Goal: Transaction & Acquisition: Purchase product/service

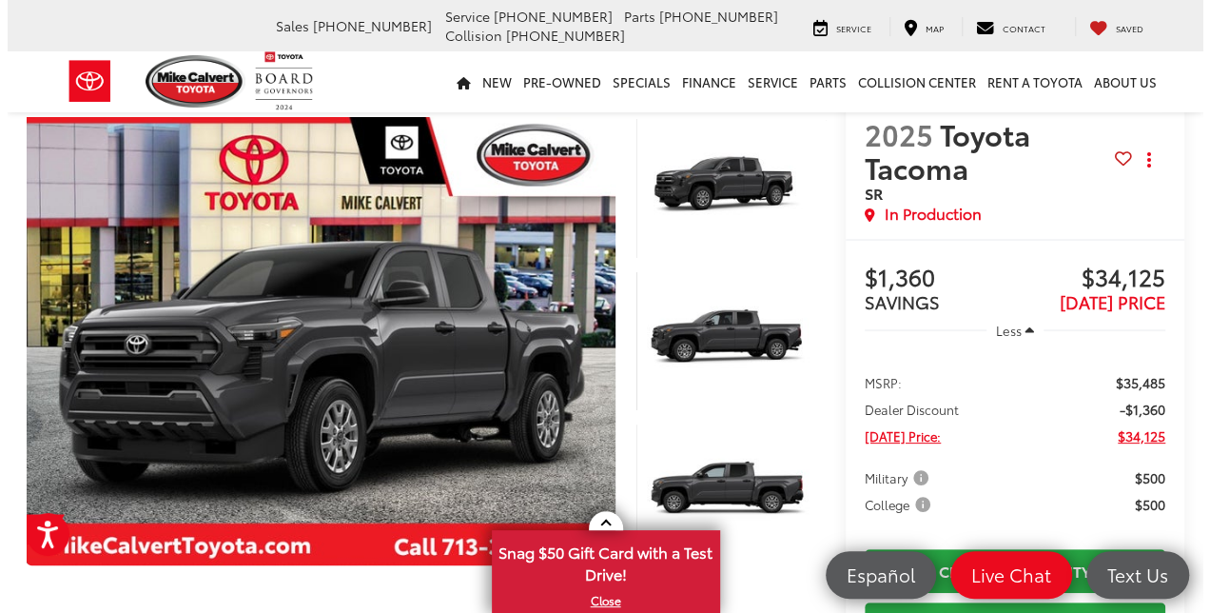
scroll to position [43, 0]
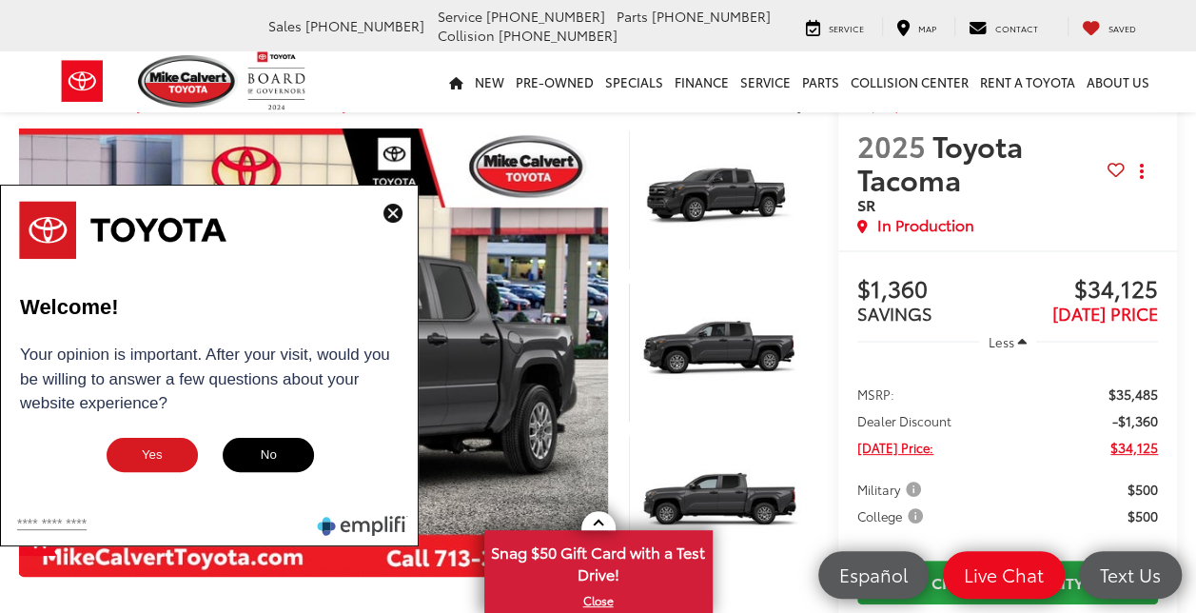
click at [388, 211] on img at bounding box center [392, 213] width 19 height 19
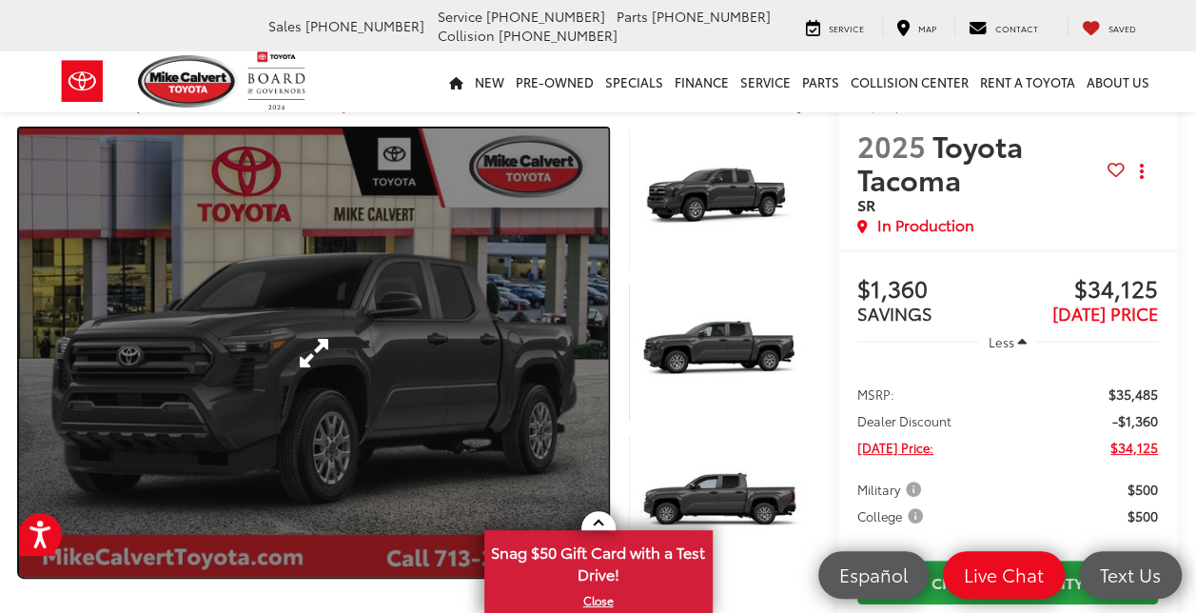
click at [358, 341] on link "Expand Photo 0" at bounding box center [313, 352] width 589 height 448
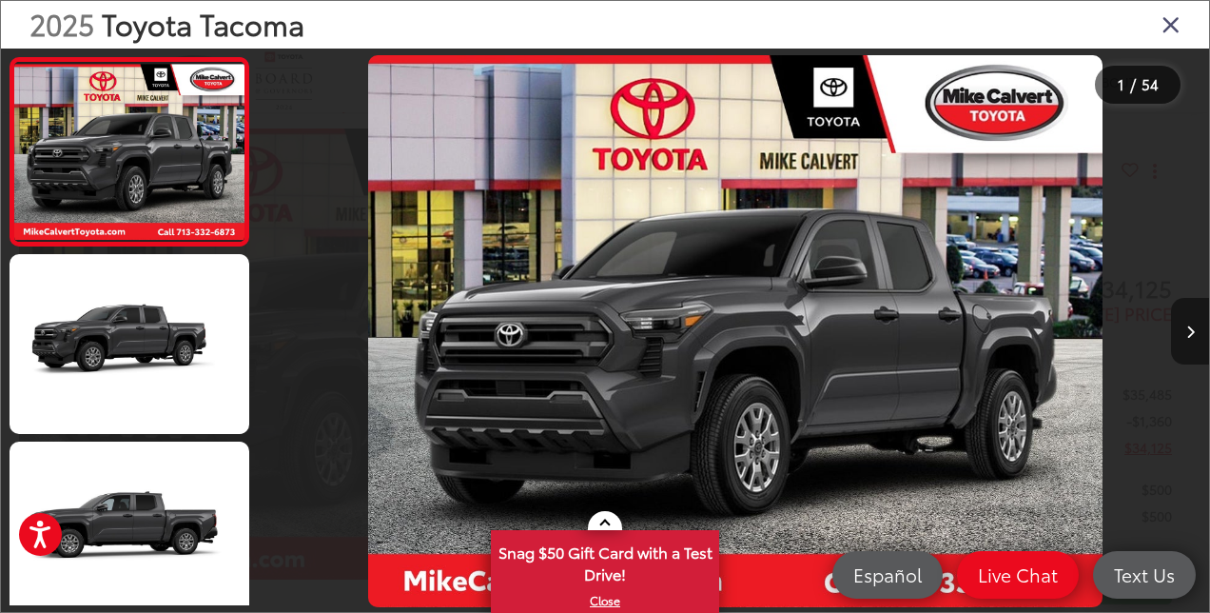
click at [1192, 322] on button "Next image" at bounding box center [1190, 331] width 38 height 67
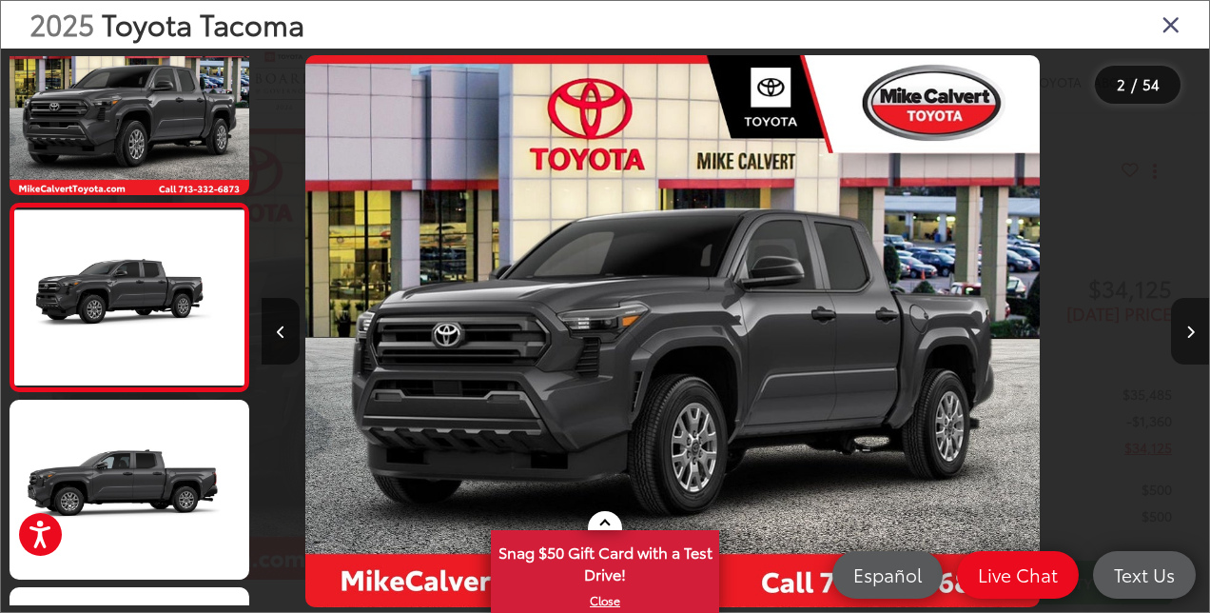
scroll to position [63, 0]
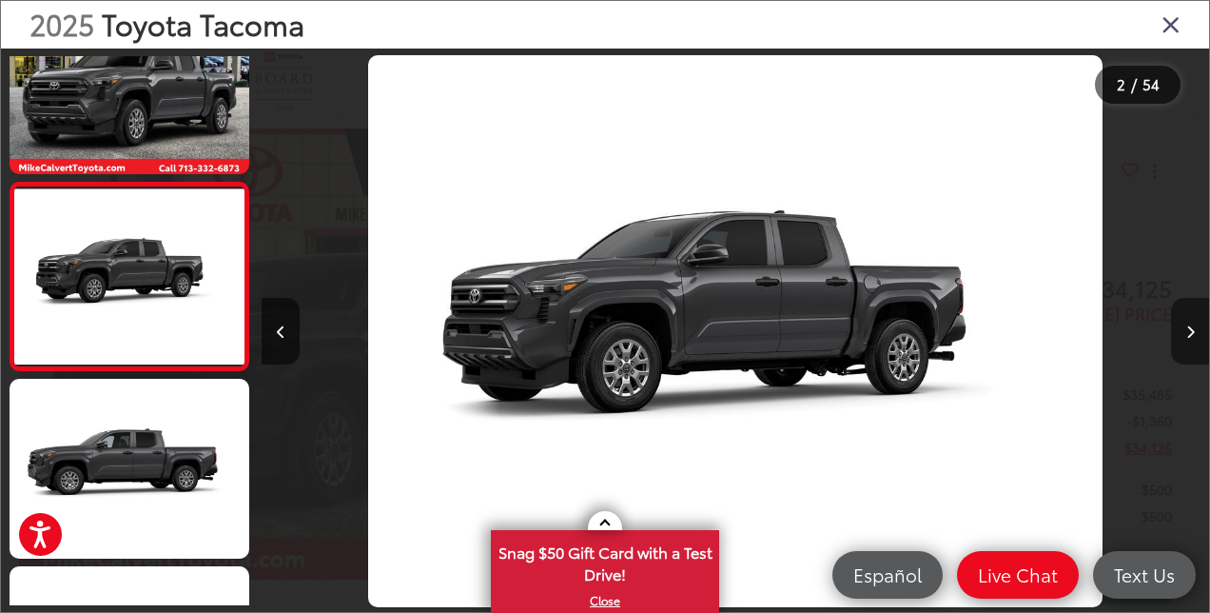
click at [1192, 322] on button "Next image" at bounding box center [1190, 331] width 38 height 67
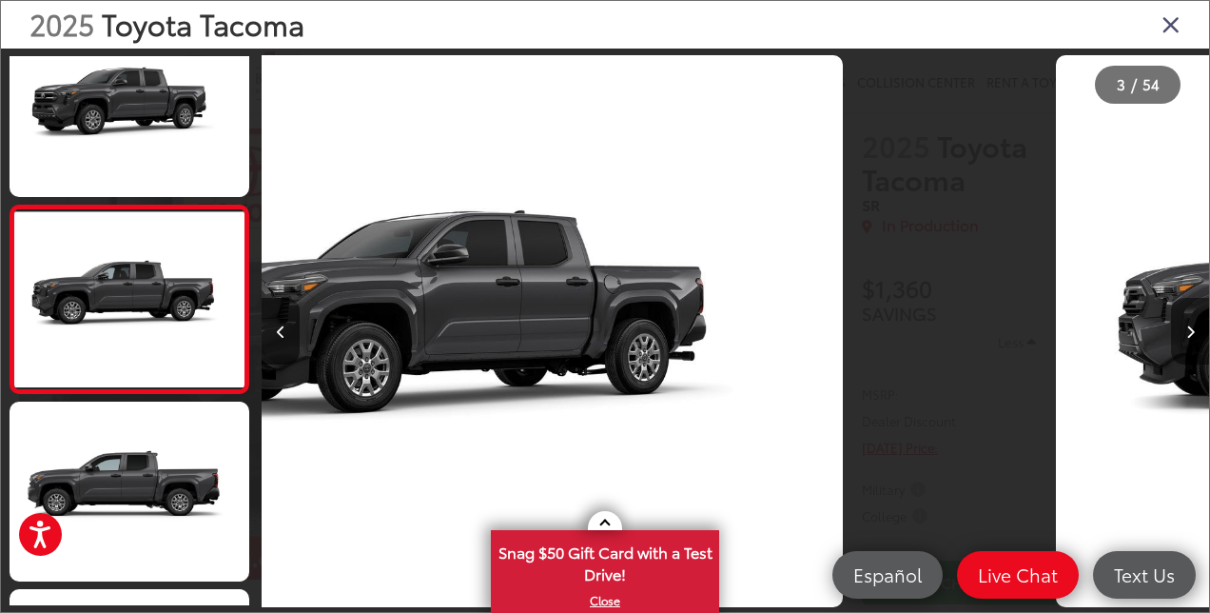
scroll to position [250, 0]
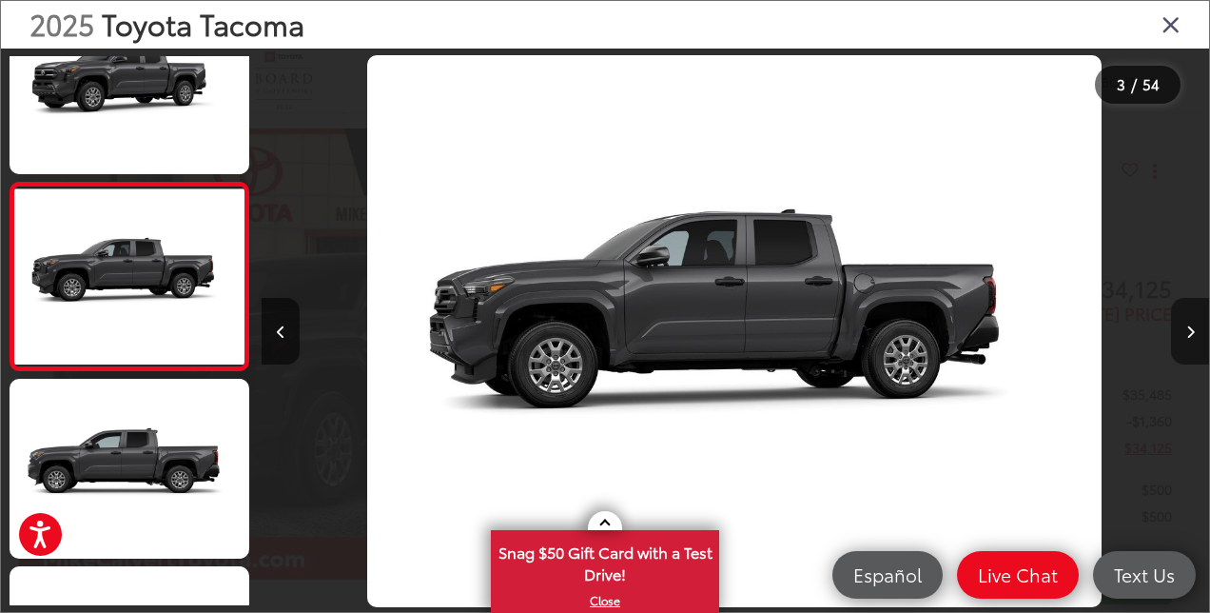
click at [1192, 322] on button "Next image" at bounding box center [1190, 331] width 38 height 67
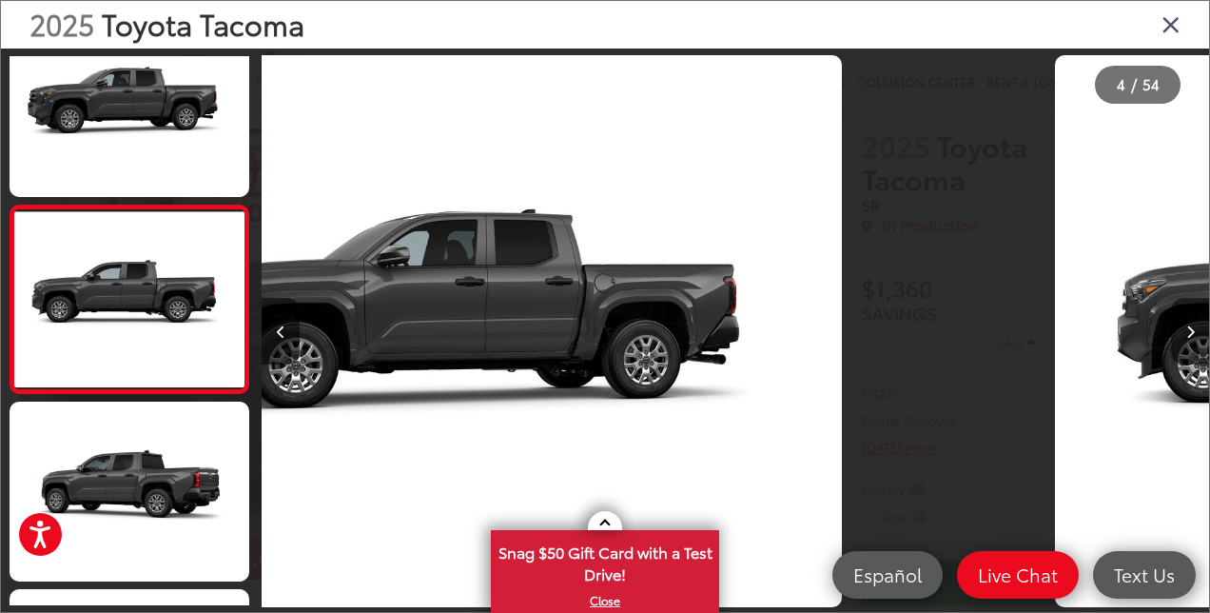
scroll to position [438, 0]
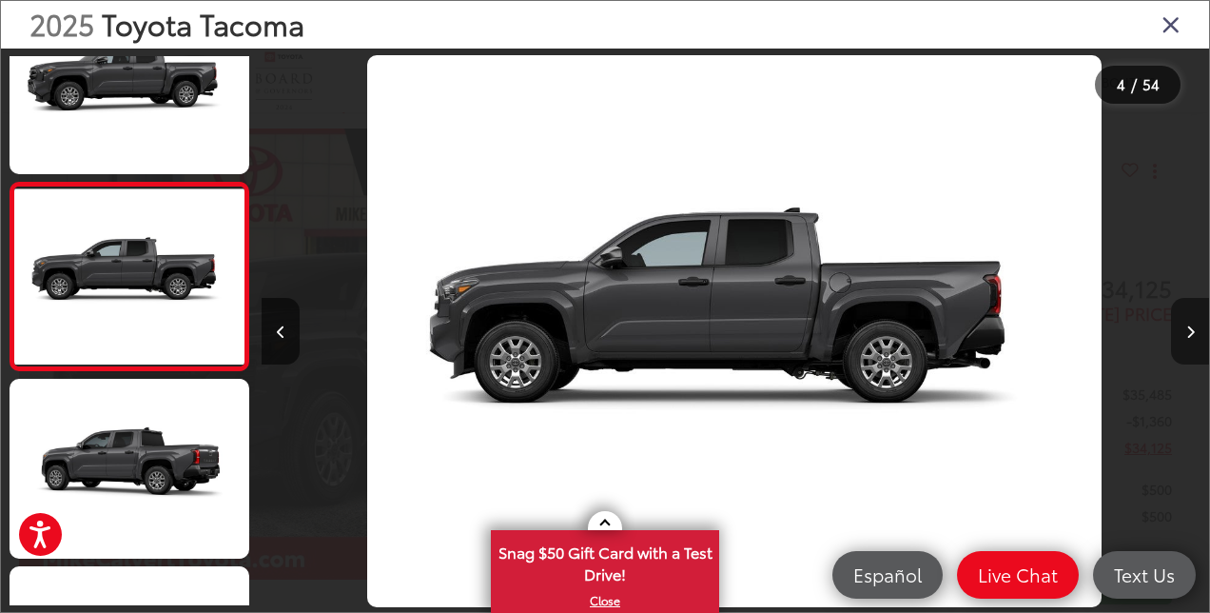
click at [1192, 322] on button "Next image" at bounding box center [1190, 331] width 38 height 67
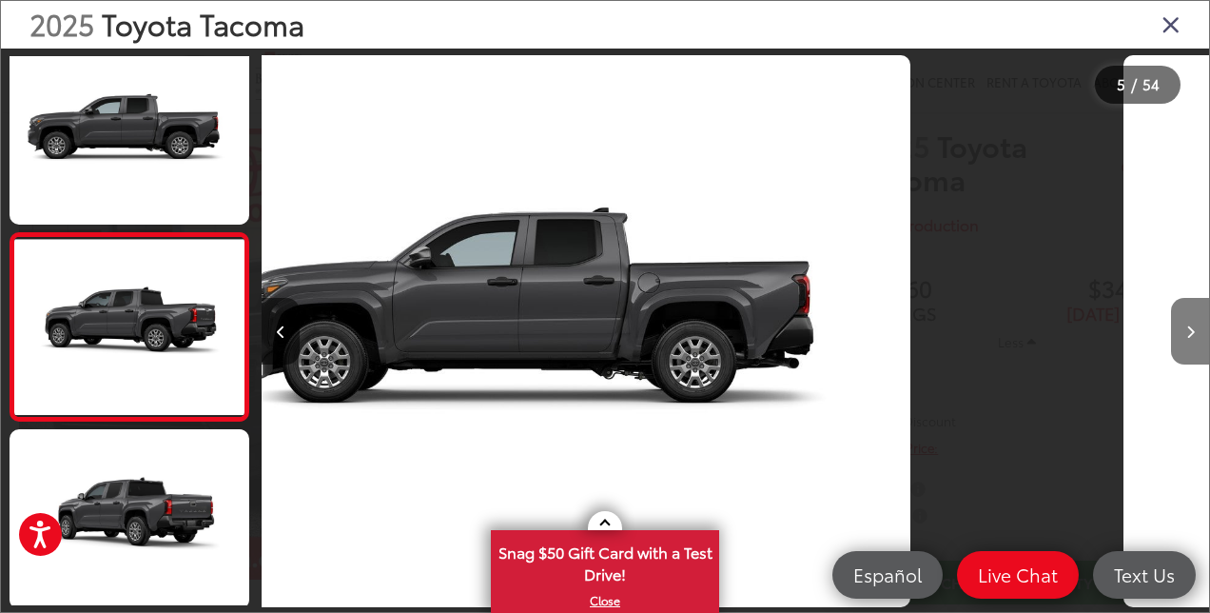
scroll to position [625, 0]
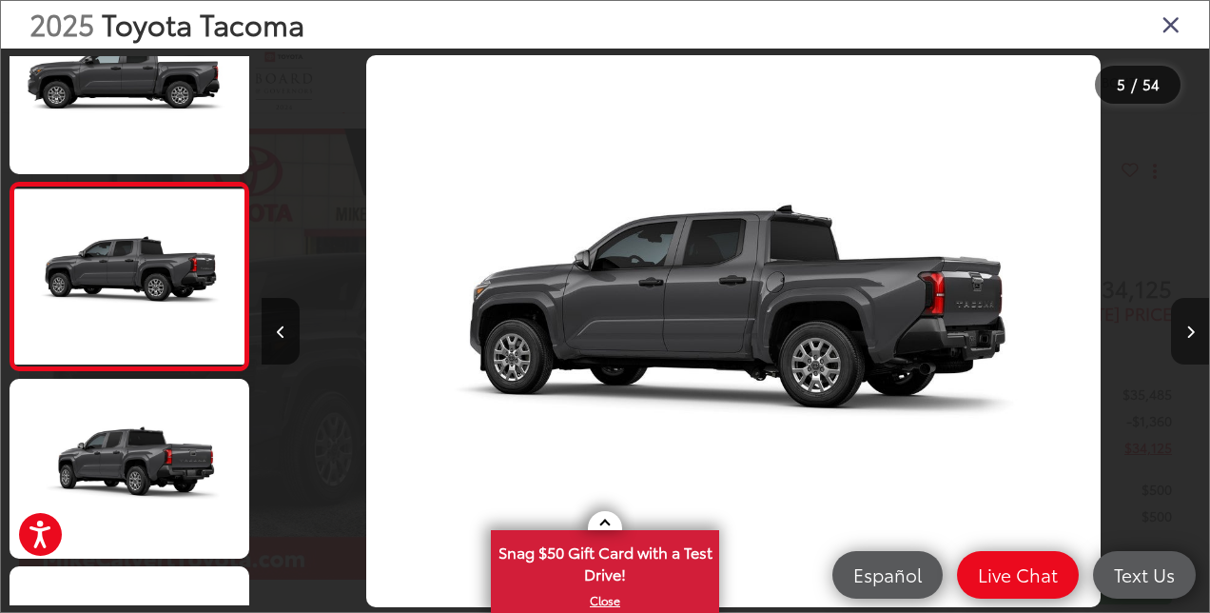
click at [1192, 322] on button "Next image" at bounding box center [1190, 331] width 38 height 67
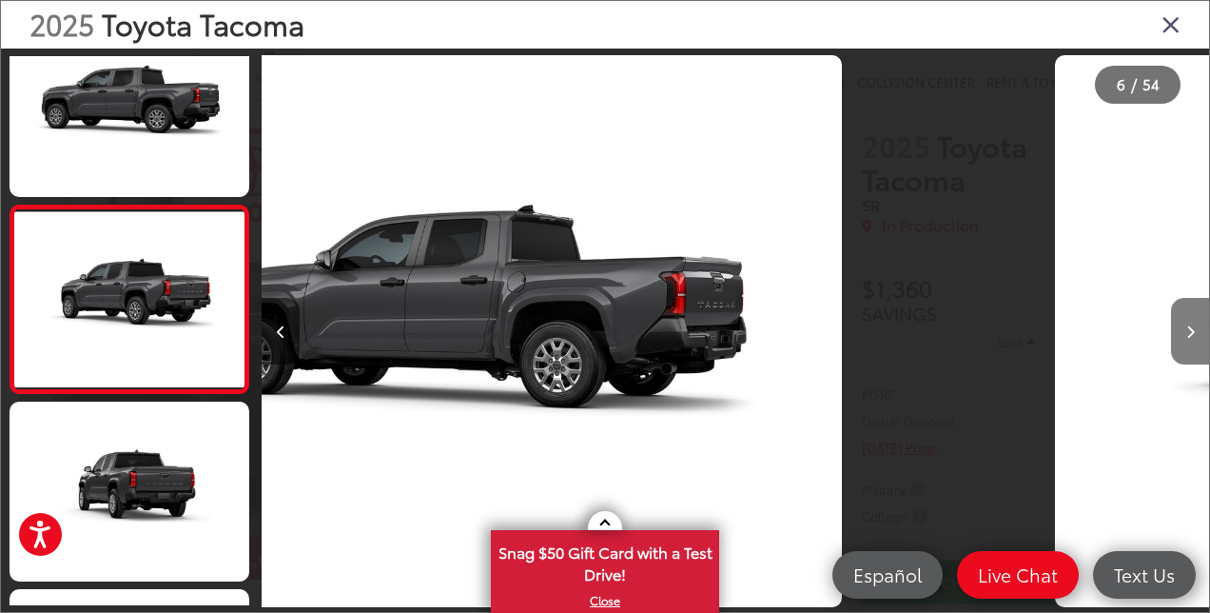
scroll to position [812, 0]
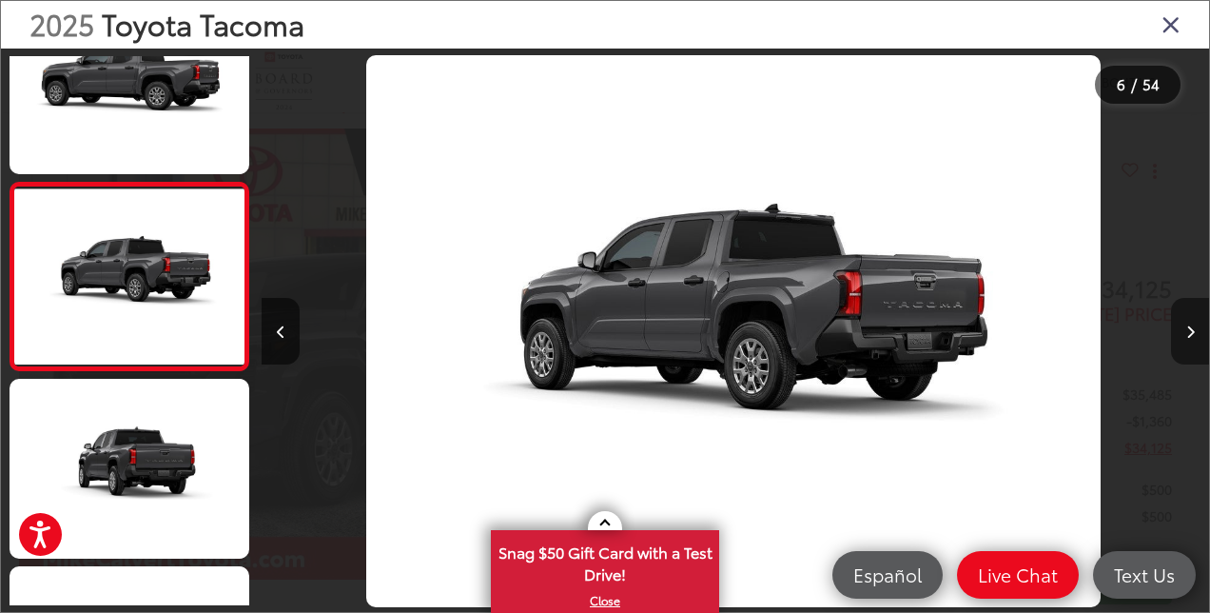
click at [1192, 322] on button "Next image" at bounding box center [1190, 331] width 38 height 67
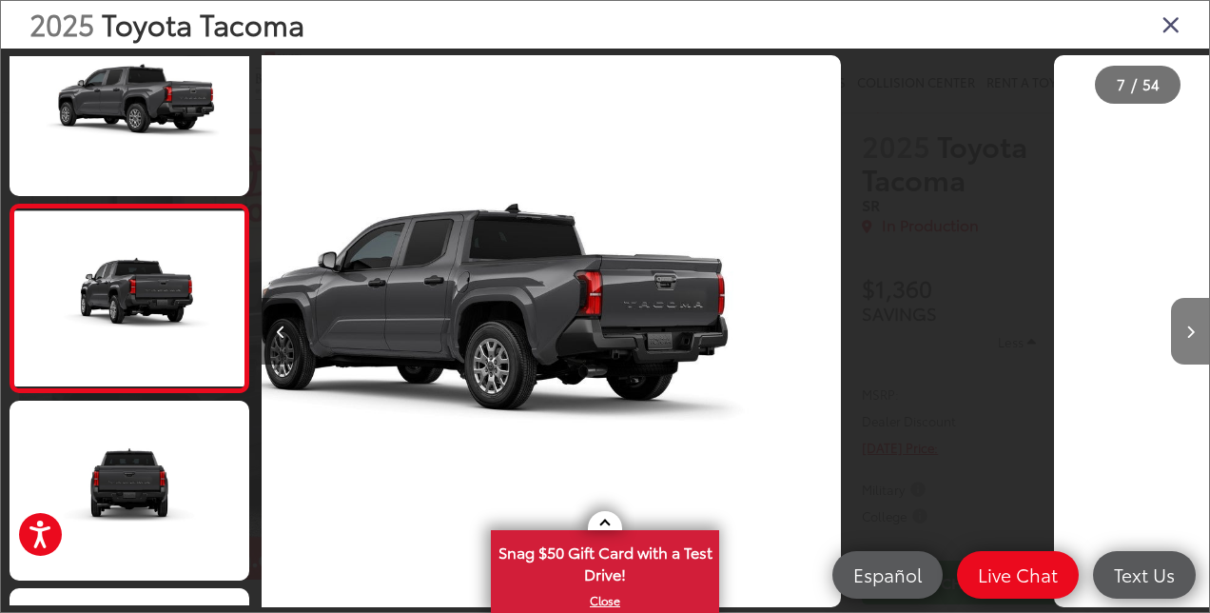
scroll to position [1001, 0]
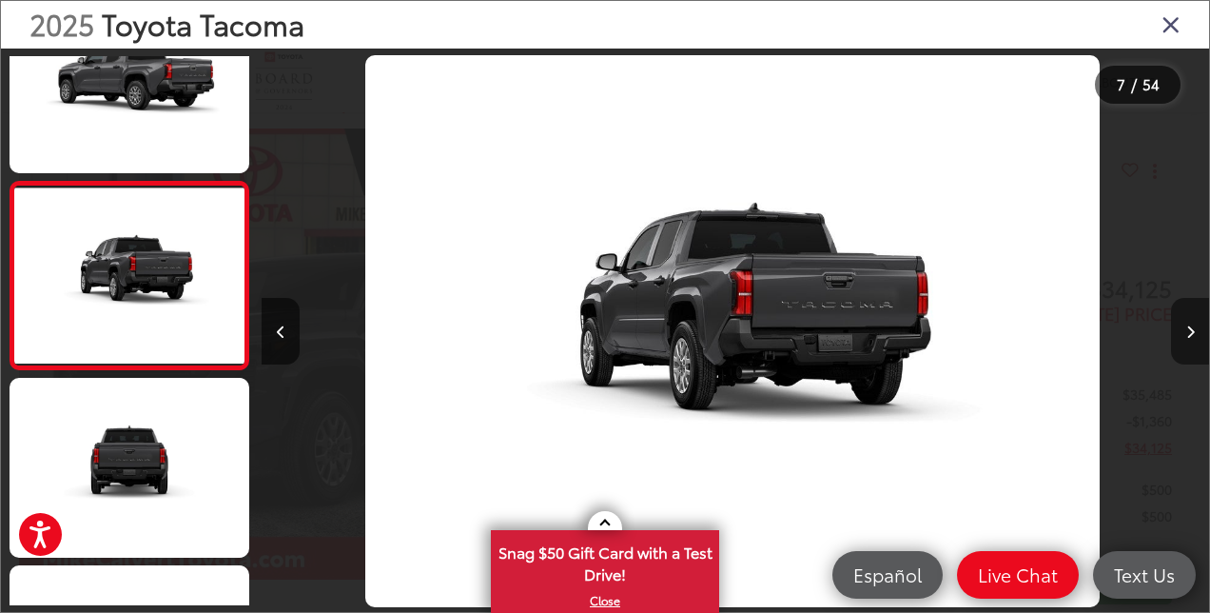
click at [1192, 322] on button "Next image" at bounding box center [1190, 331] width 38 height 67
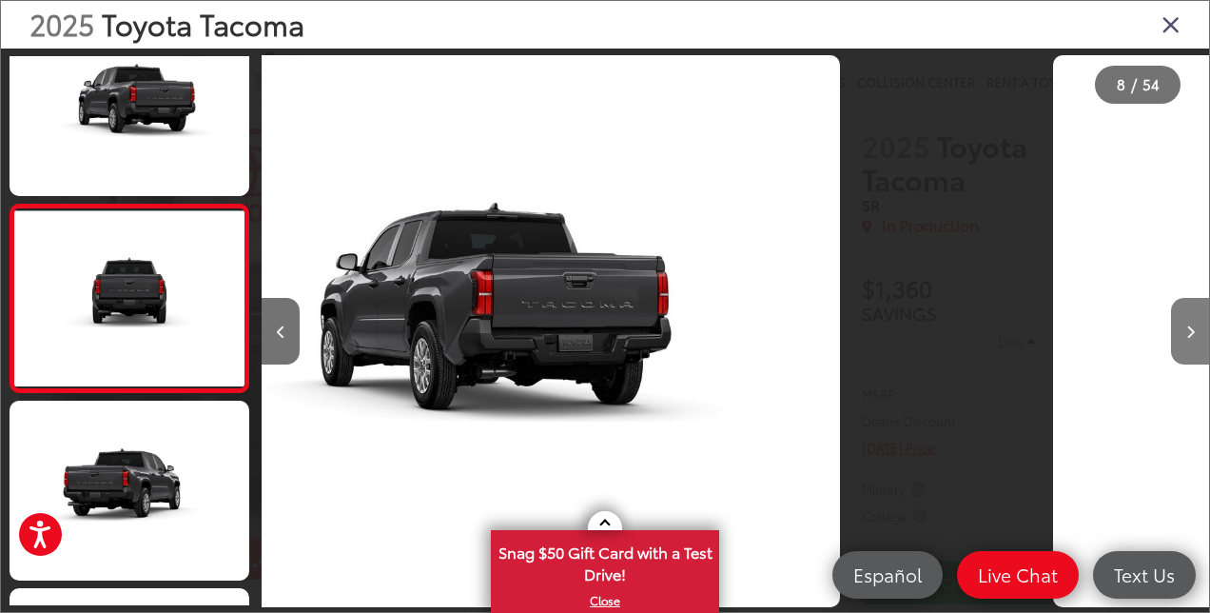
scroll to position [1188, 0]
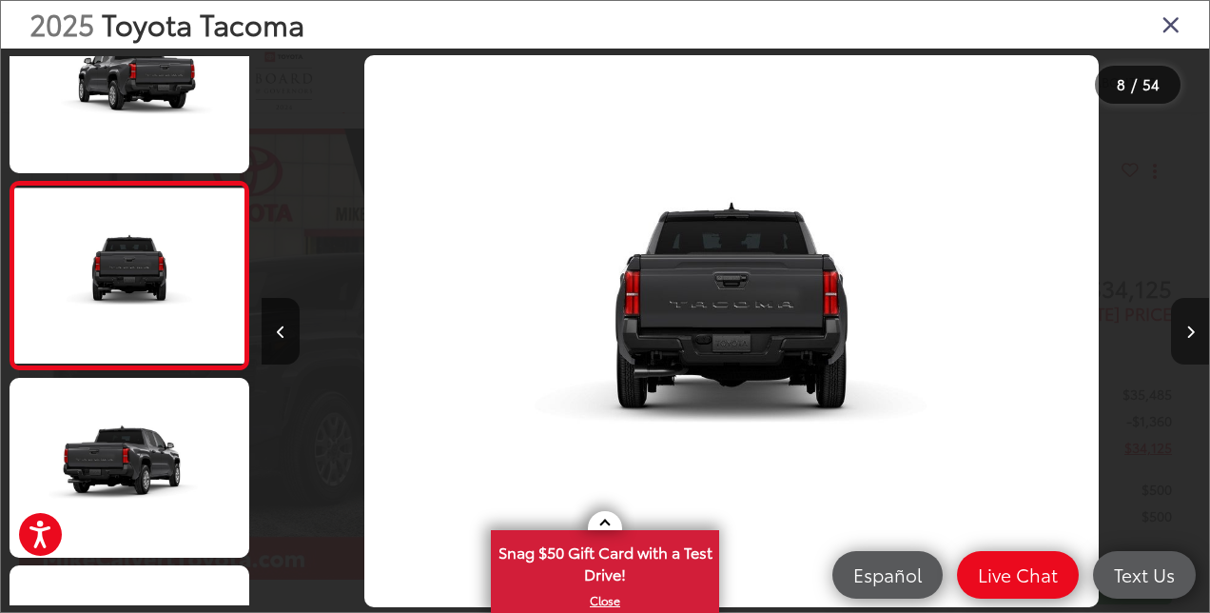
click at [1192, 322] on button "Next image" at bounding box center [1190, 331] width 38 height 67
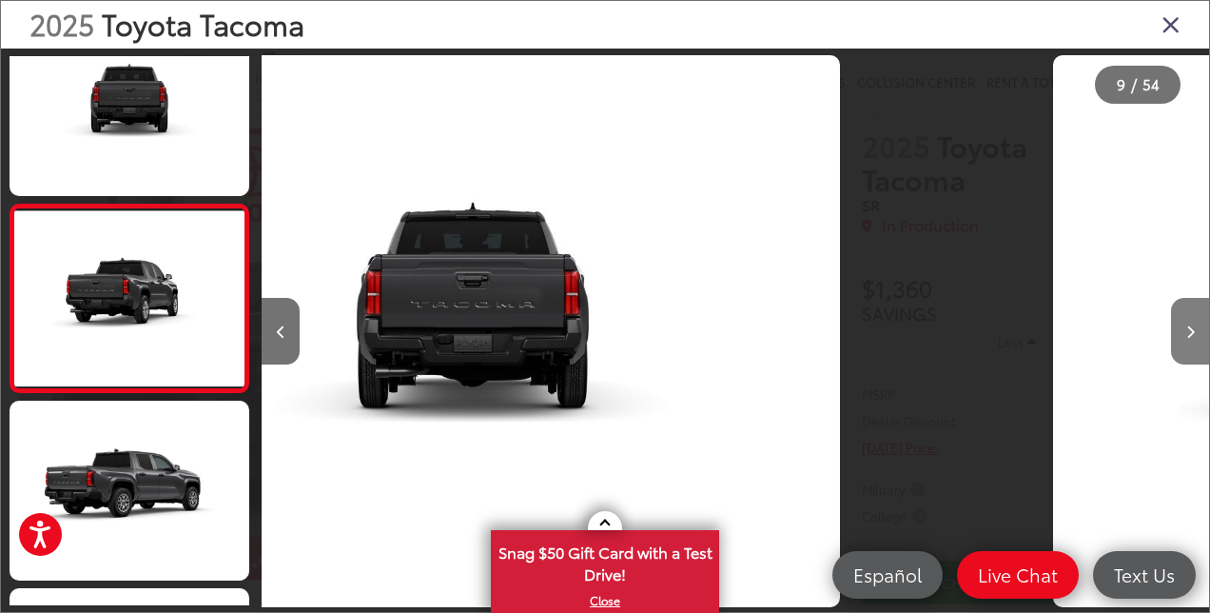
scroll to position [1375, 0]
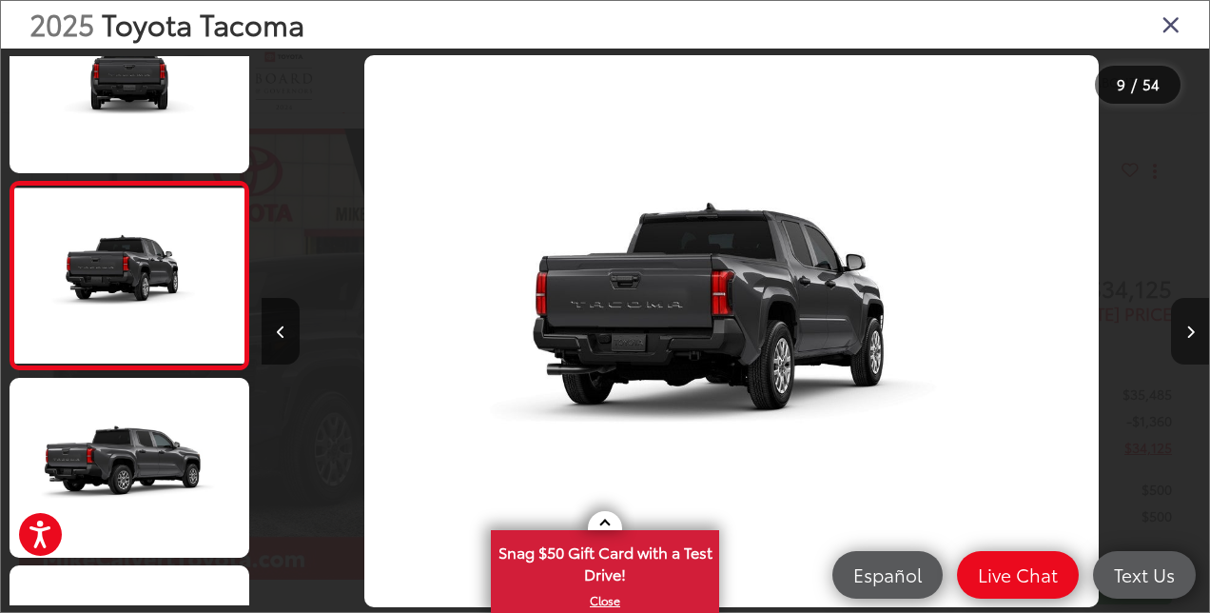
click at [1192, 322] on button "Next image" at bounding box center [1190, 331] width 38 height 67
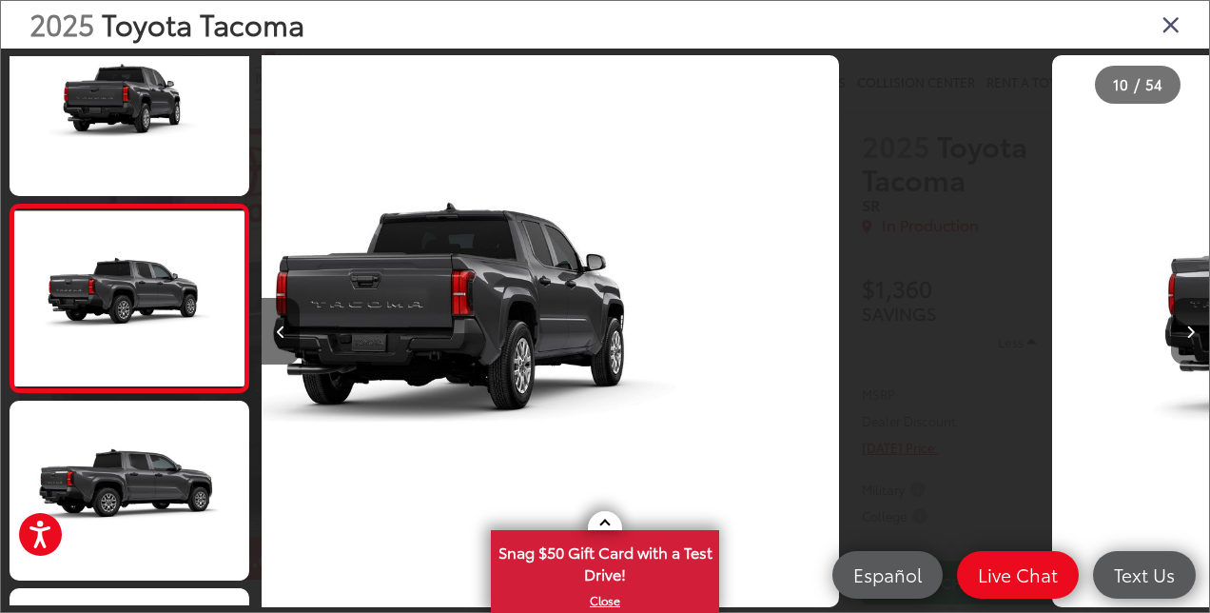
scroll to position [1563, 0]
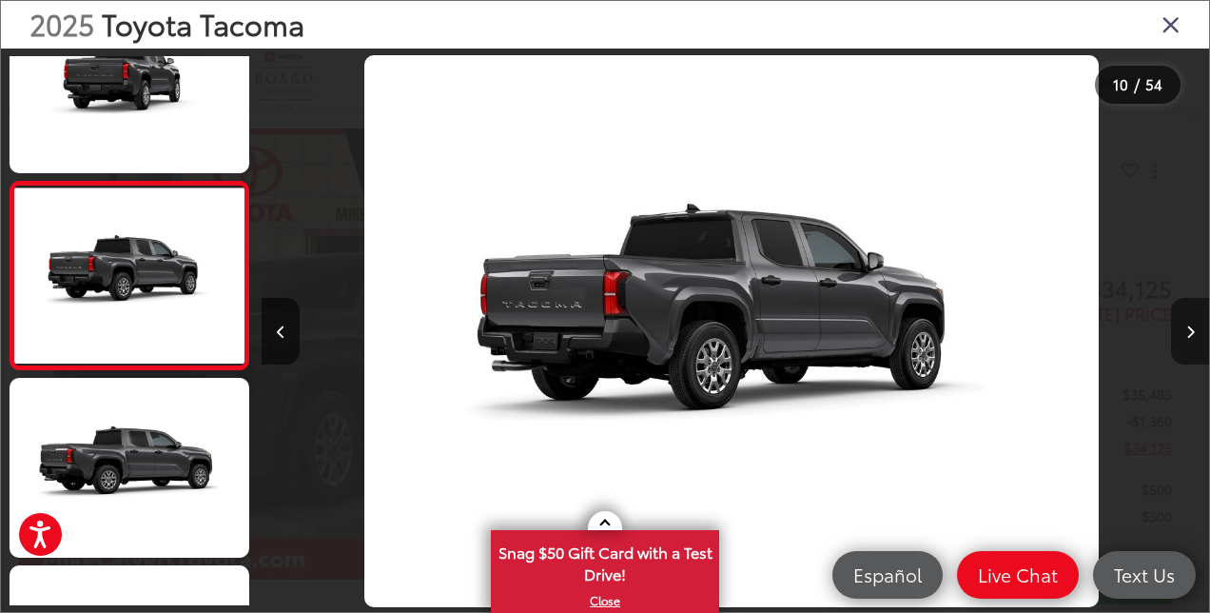
click at [1192, 322] on button "Next image" at bounding box center [1190, 331] width 38 height 67
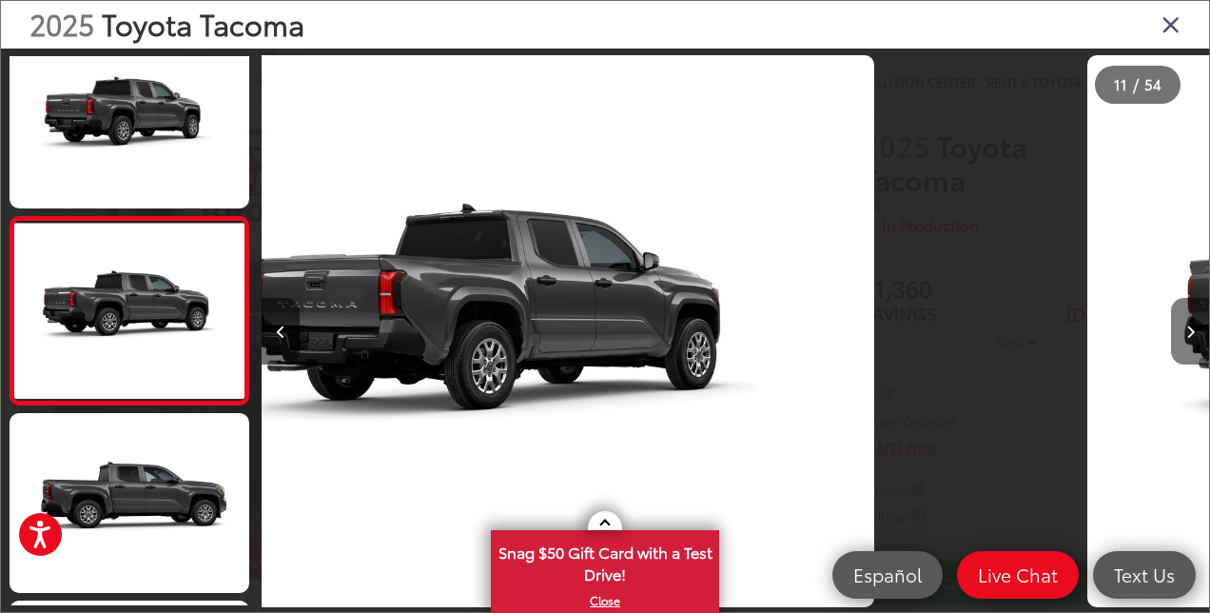
scroll to position [1750, 0]
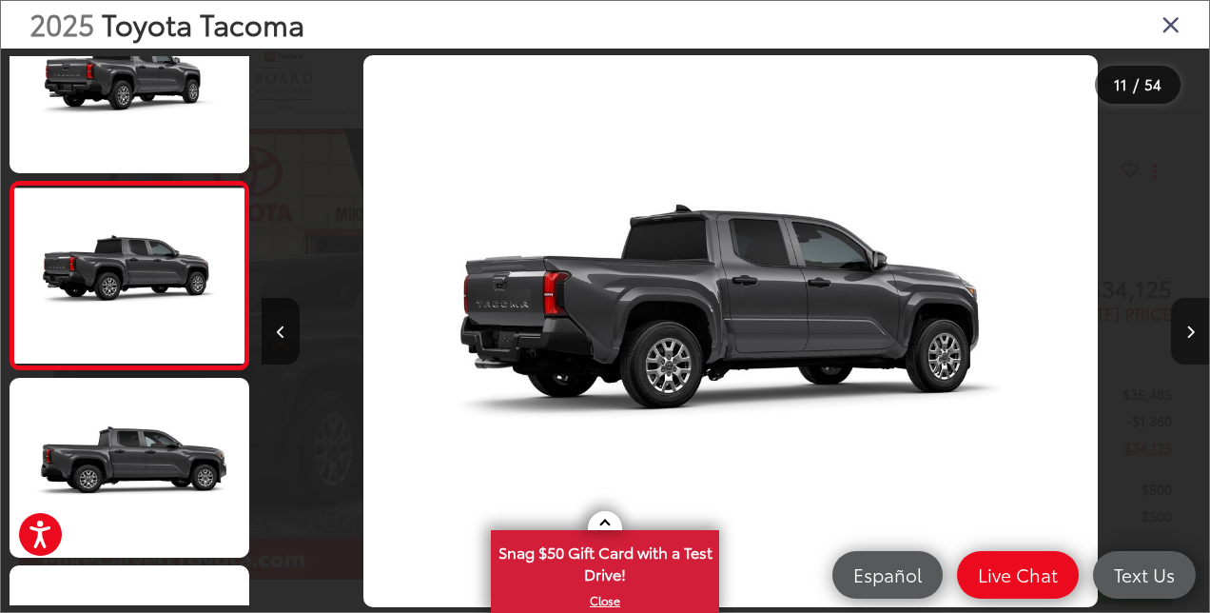
click at [1192, 322] on button "Next image" at bounding box center [1190, 331] width 38 height 67
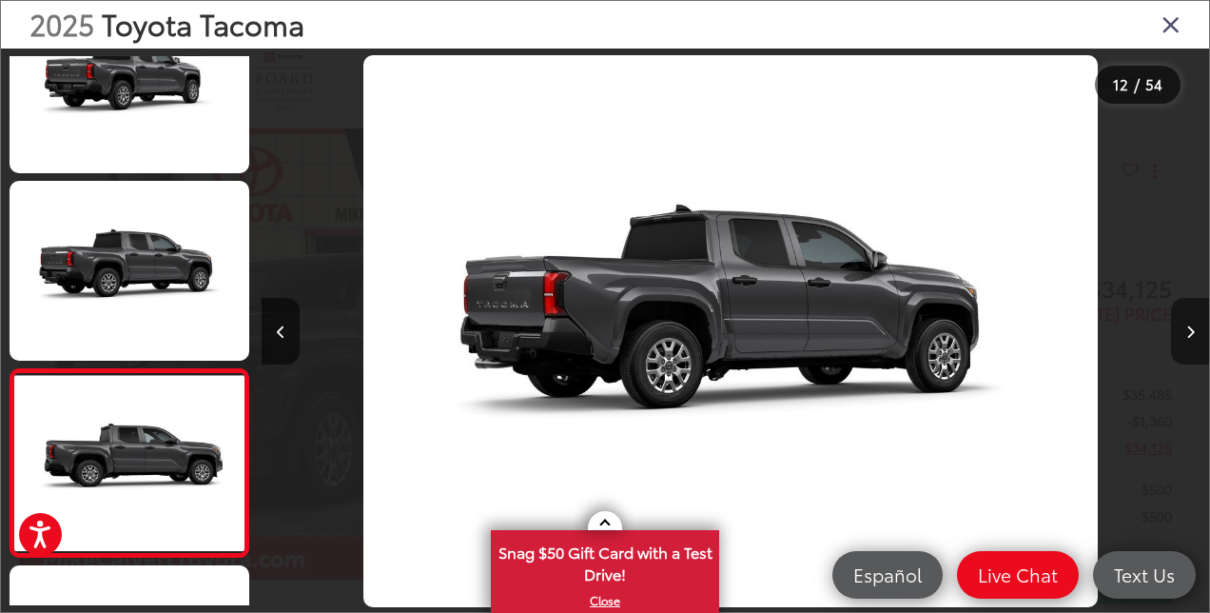
scroll to position [0, 0]
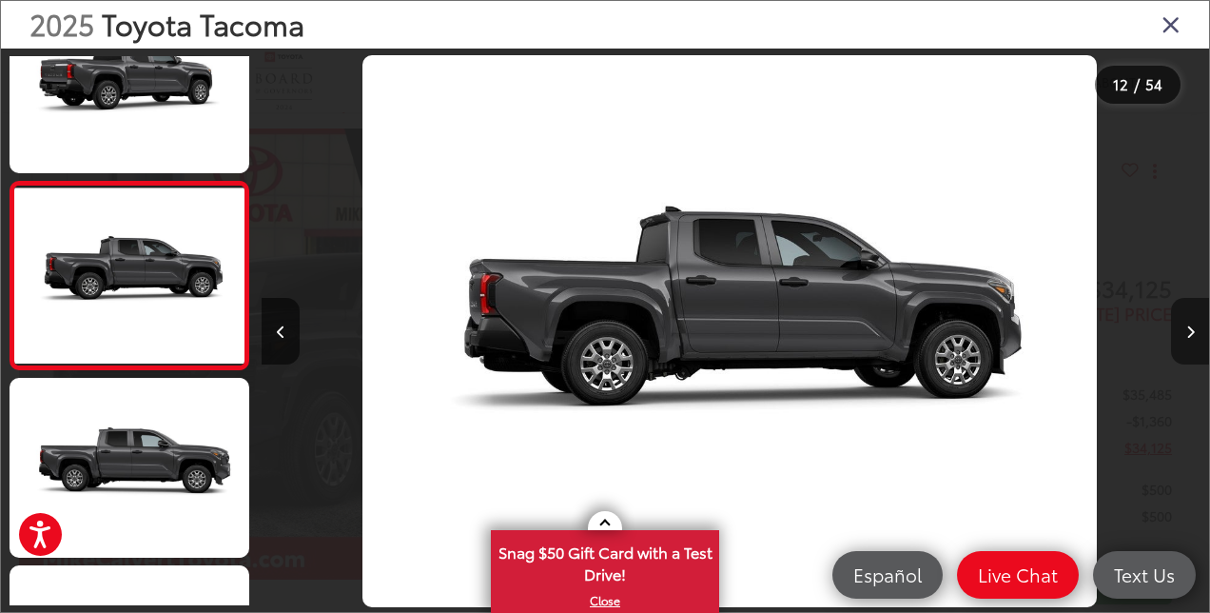
click at [1192, 322] on button "Next image" at bounding box center [1190, 331] width 38 height 67
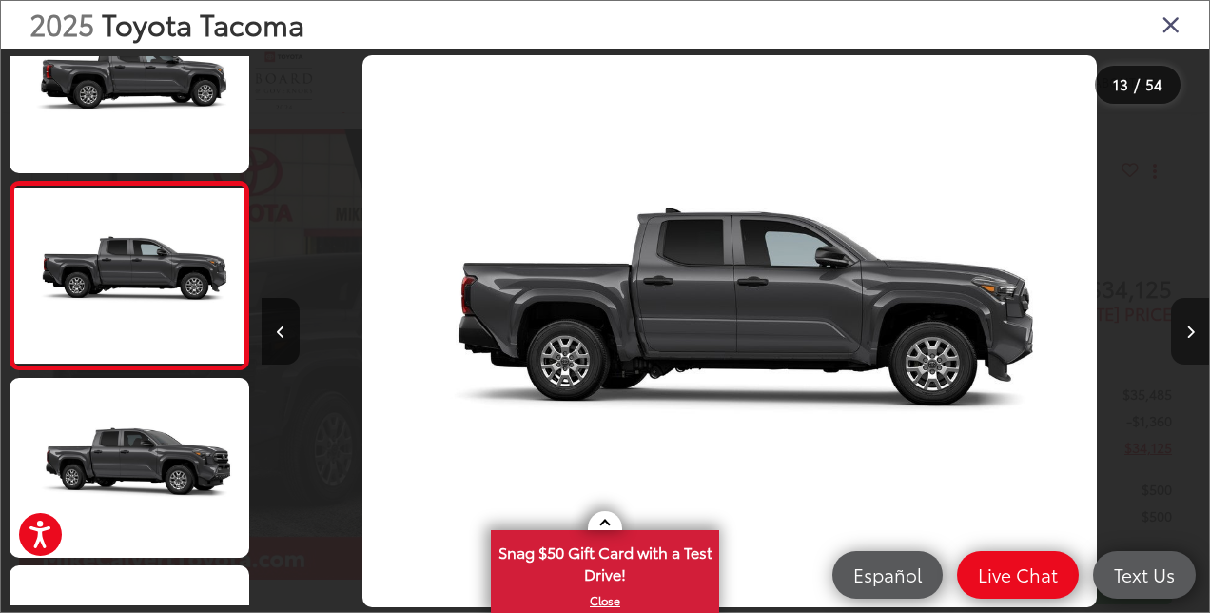
click at [1192, 322] on button "Next image" at bounding box center [1190, 331] width 38 height 67
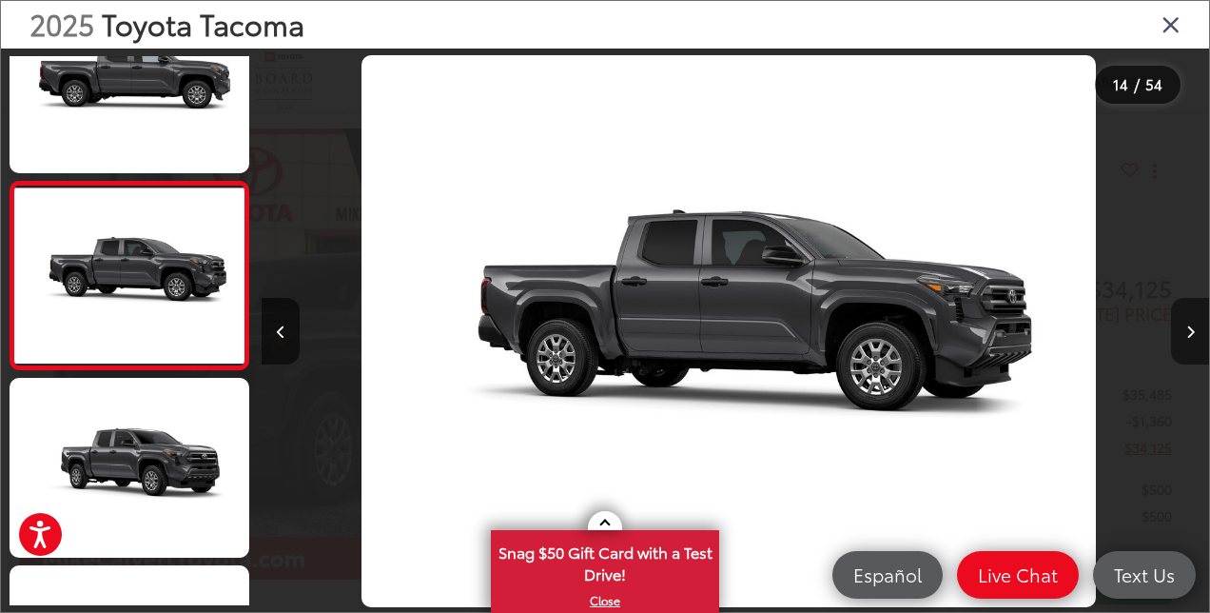
click at [1192, 322] on button "Next image" at bounding box center [1190, 331] width 38 height 67
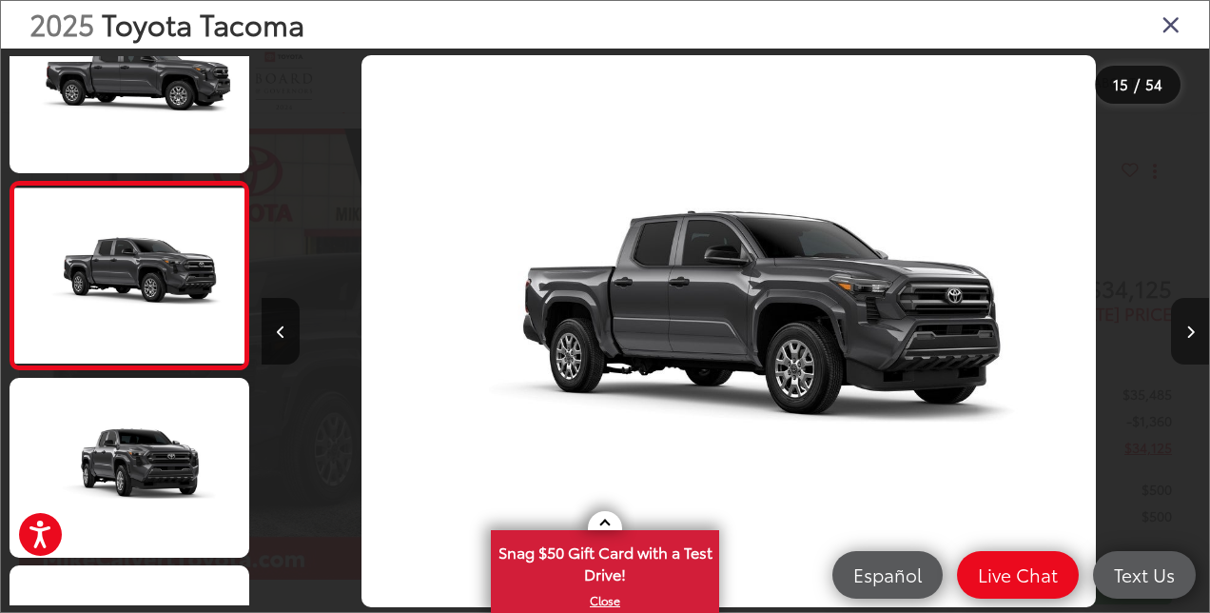
click at [1192, 322] on button "Next image" at bounding box center [1190, 331] width 38 height 67
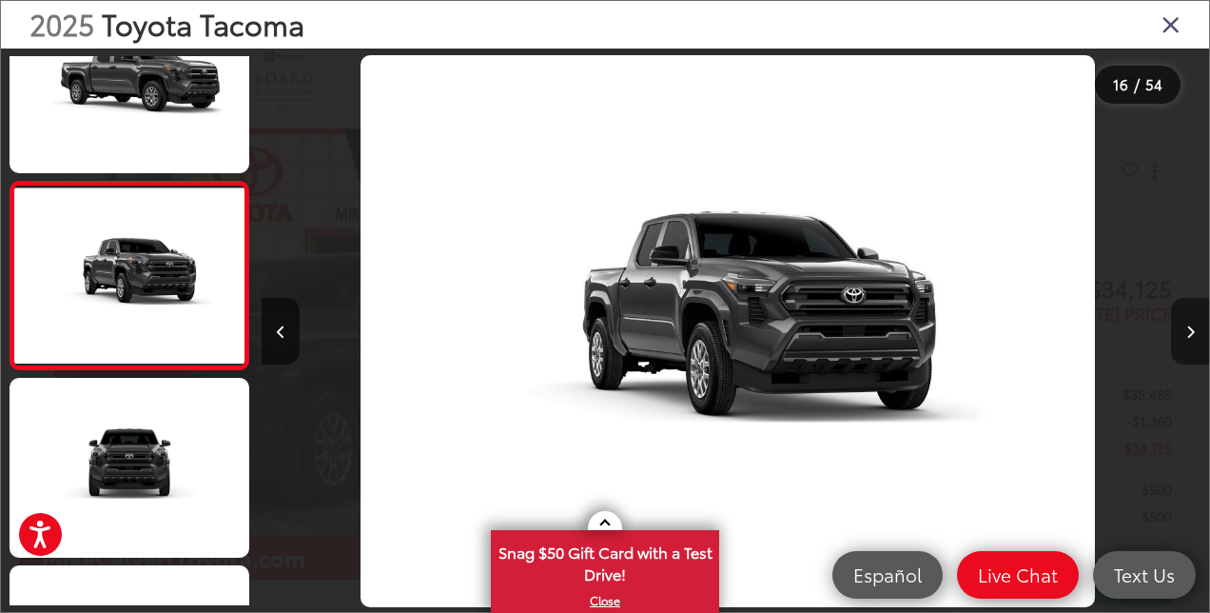
click at [1192, 322] on button "Next image" at bounding box center [1190, 331] width 38 height 67
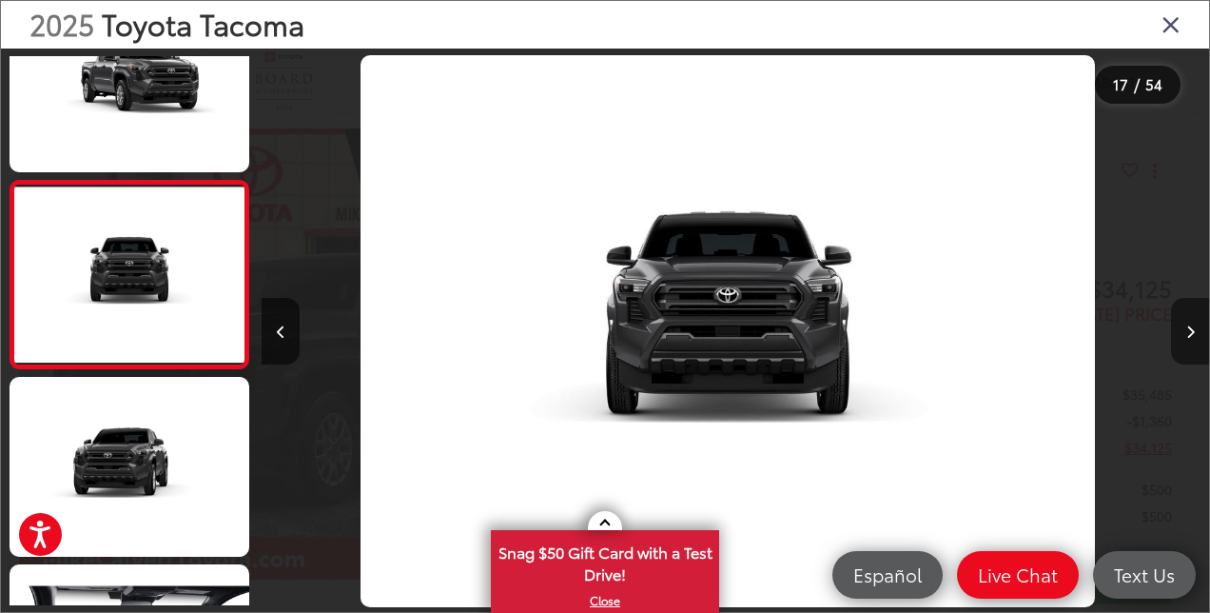
click at [1192, 322] on button "Next image" at bounding box center [1190, 331] width 38 height 67
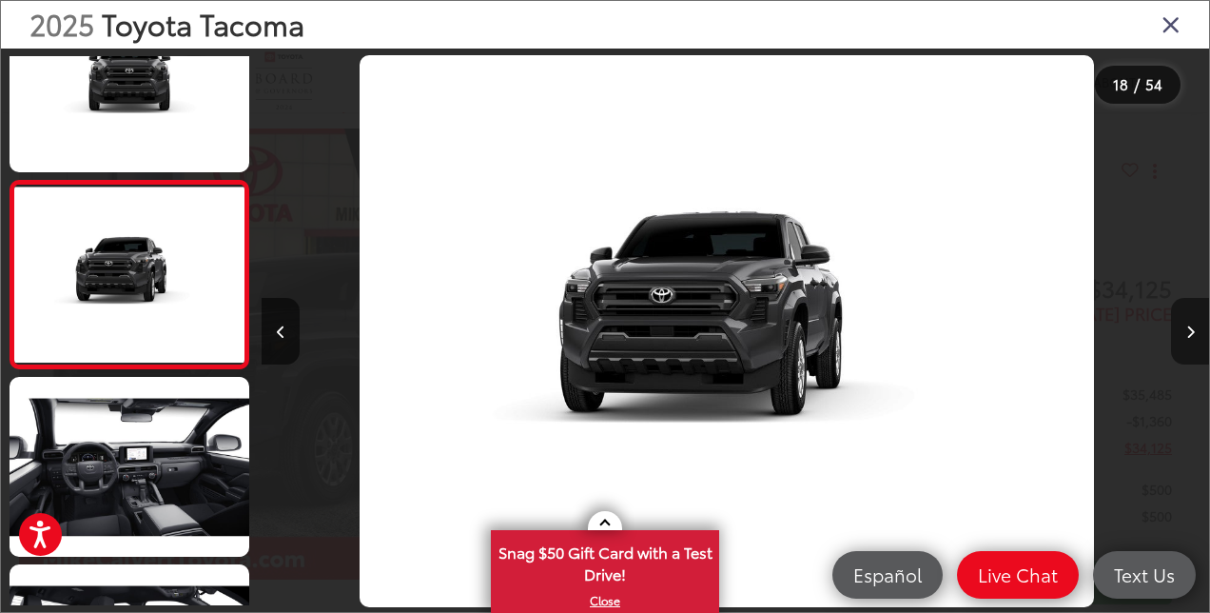
click at [1192, 322] on button "Next image" at bounding box center [1190, 331] width 38 height 67
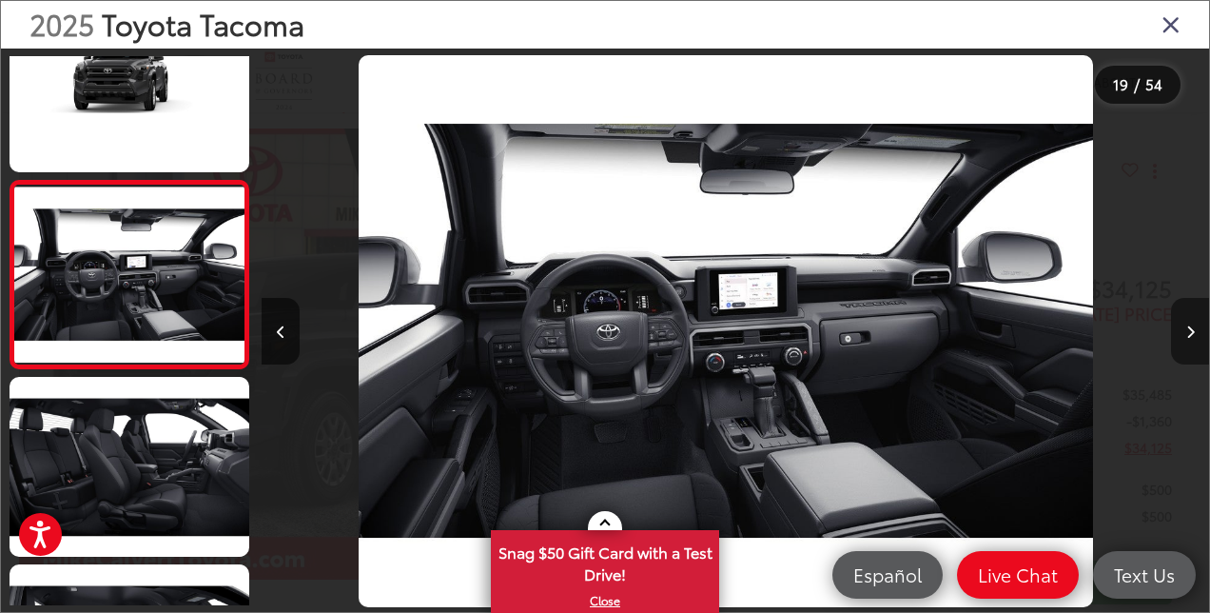
click at [1192, 322] on button "Next image" at bounding box center [1190, 331] width 38 height 67
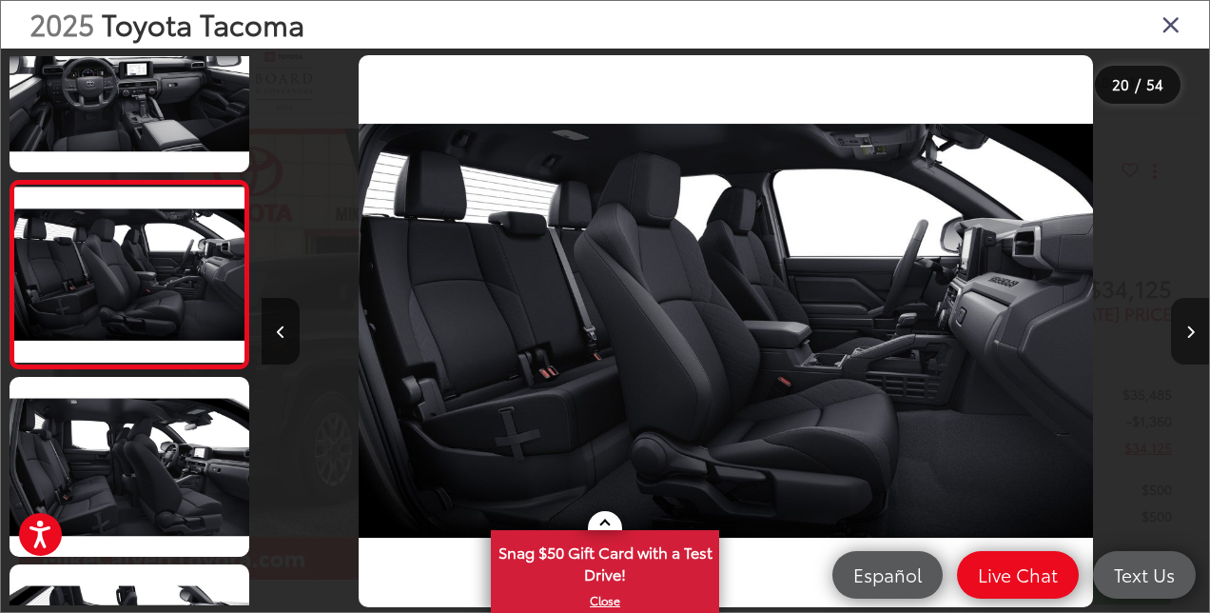
click at [1192, 322] on button "Next image" at bounding box center [1190, 331] width 38 height 67
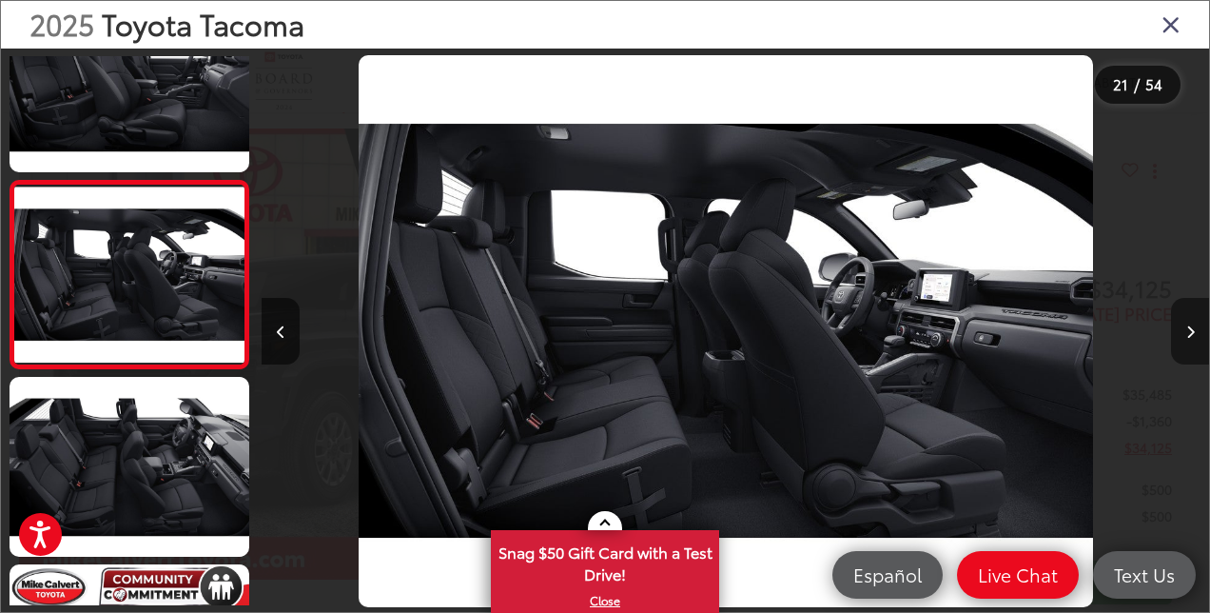
click at [1192, 322] on button "Next image" at bounding box center [1190, 331] width 38 height 67
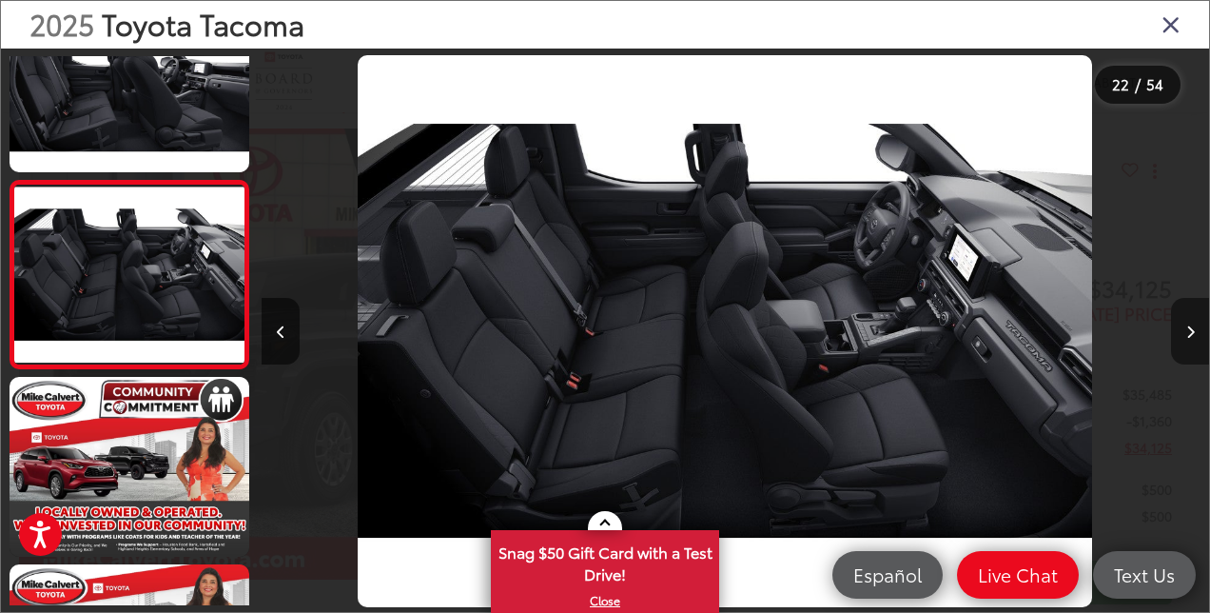
click at [1192, 322] on button "Next image" at bounding box center [1190, 331] width 38 height 67
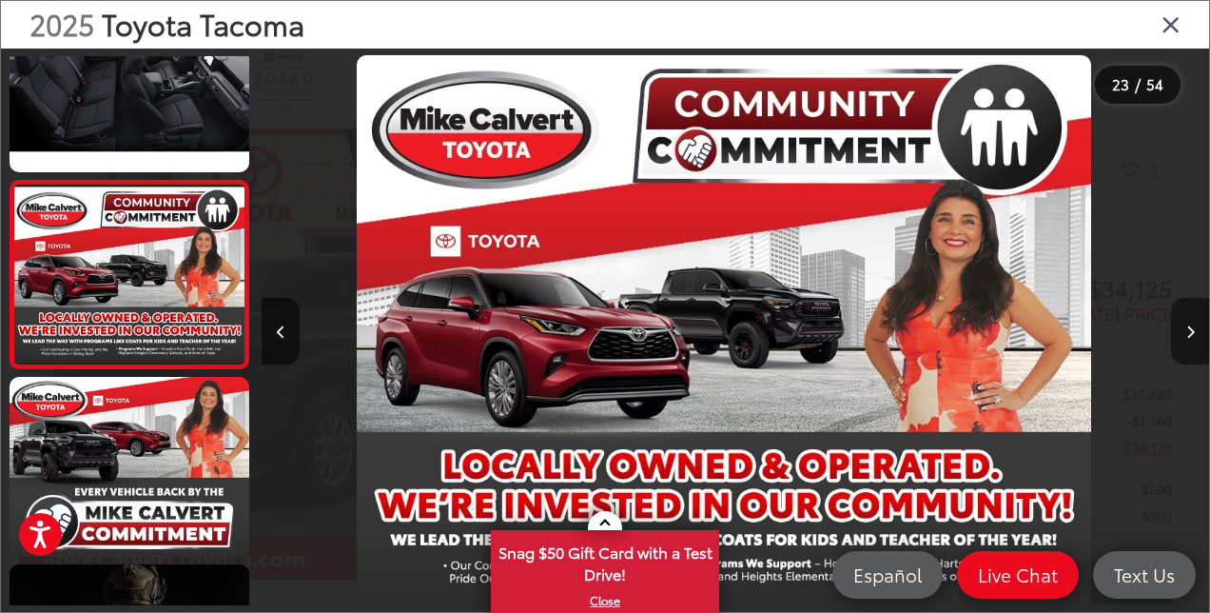
click at [1192, 322] on button "Next image" at bounding box center [1190, 331] width 38 height 67
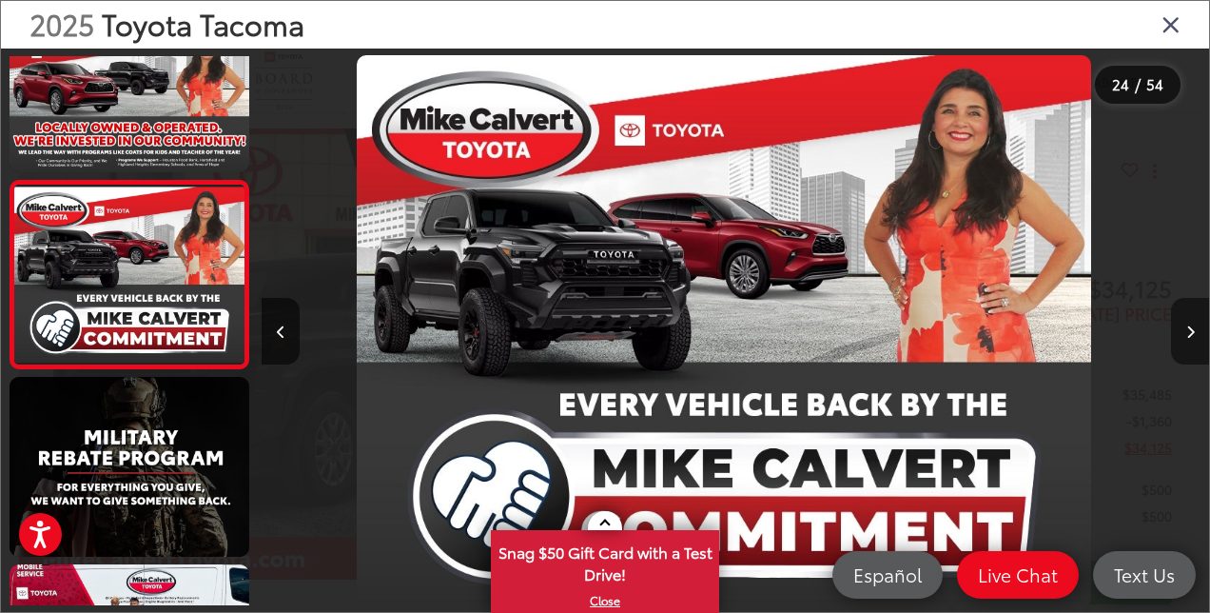
click at [1192, 322] on button "Next image" at bounding box center [1190, 331] width 38 height 67
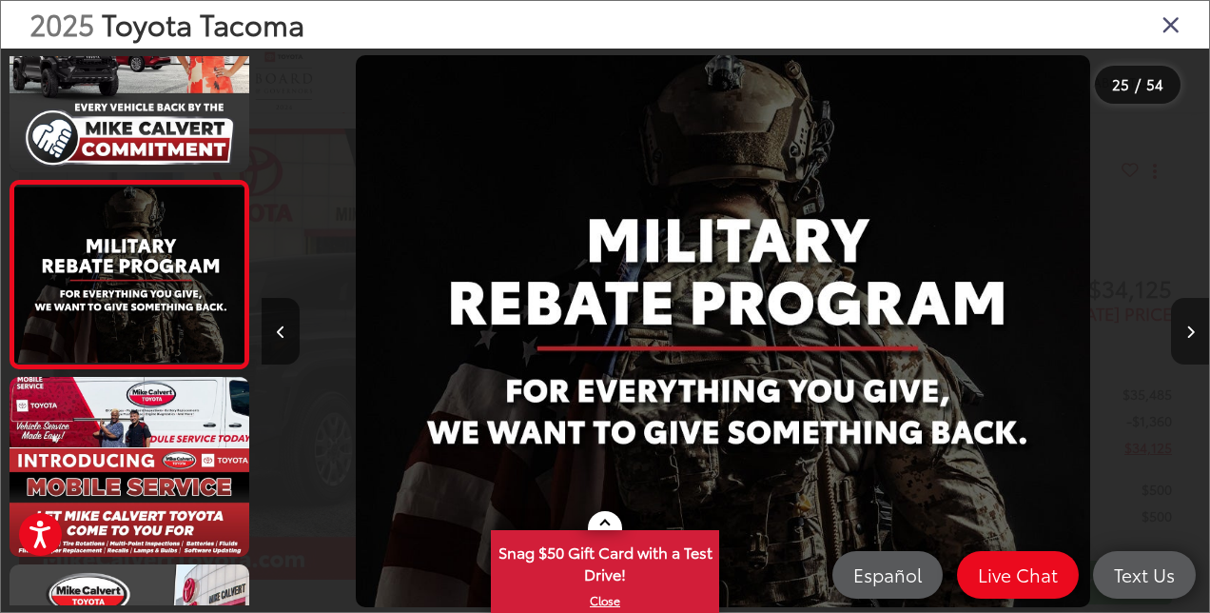
click at [1192, 322] on button "Next image" at bounding box center [1190, 331] width 38 height 67
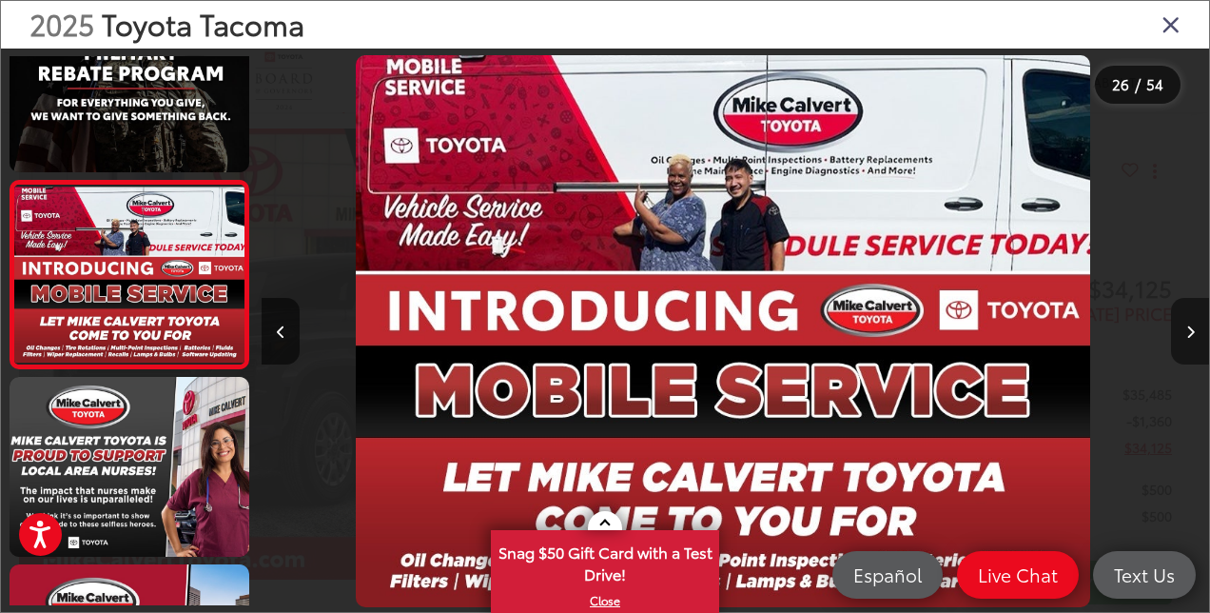
click at [1192, 322] on button "Next image" at bounding box center [1190, 331] width 38 height 67
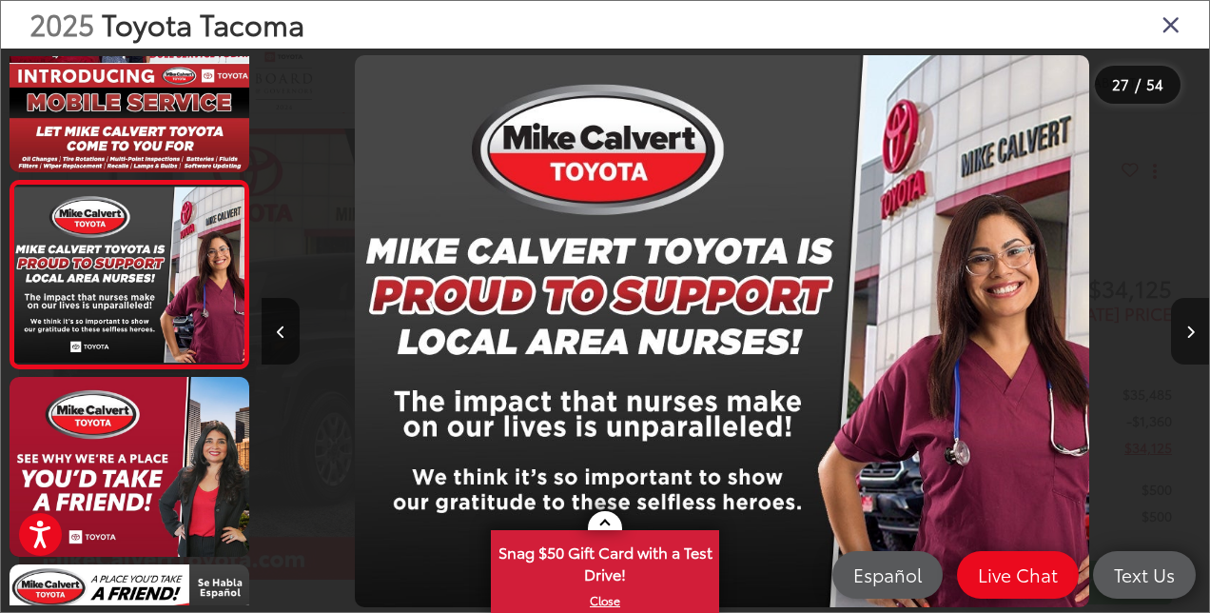
click at [1192, 322] on button "Next image" at bounding box center [1190, 331] width 38 height 67
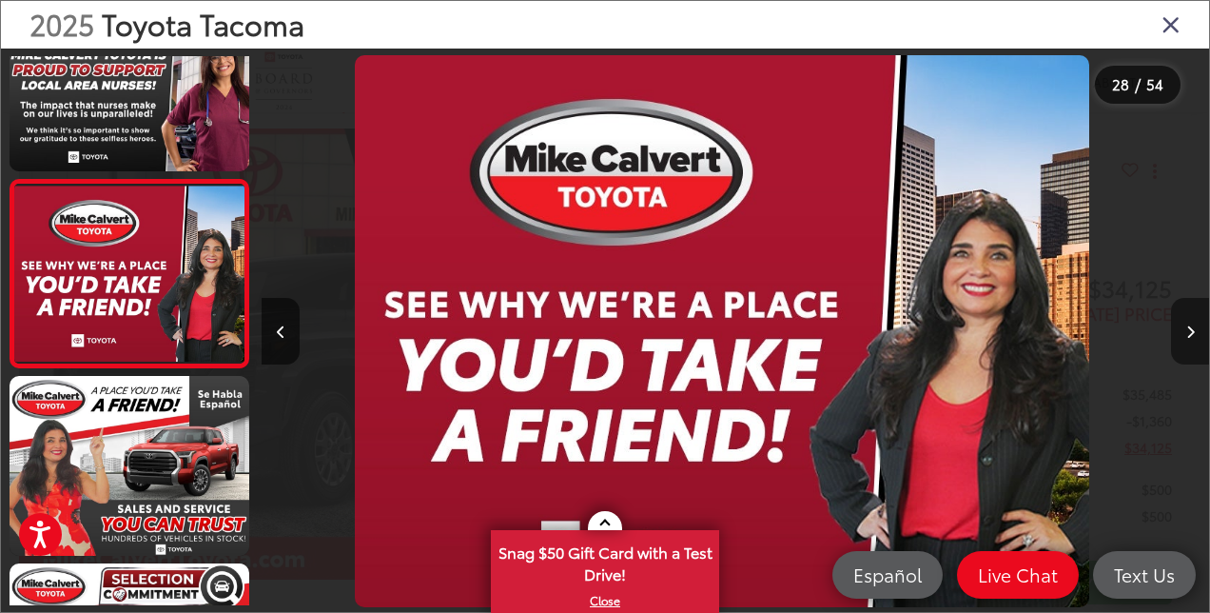
click at [1192, 322] on button "Next image" at bounding box center [1190, 331] width 38 height 67
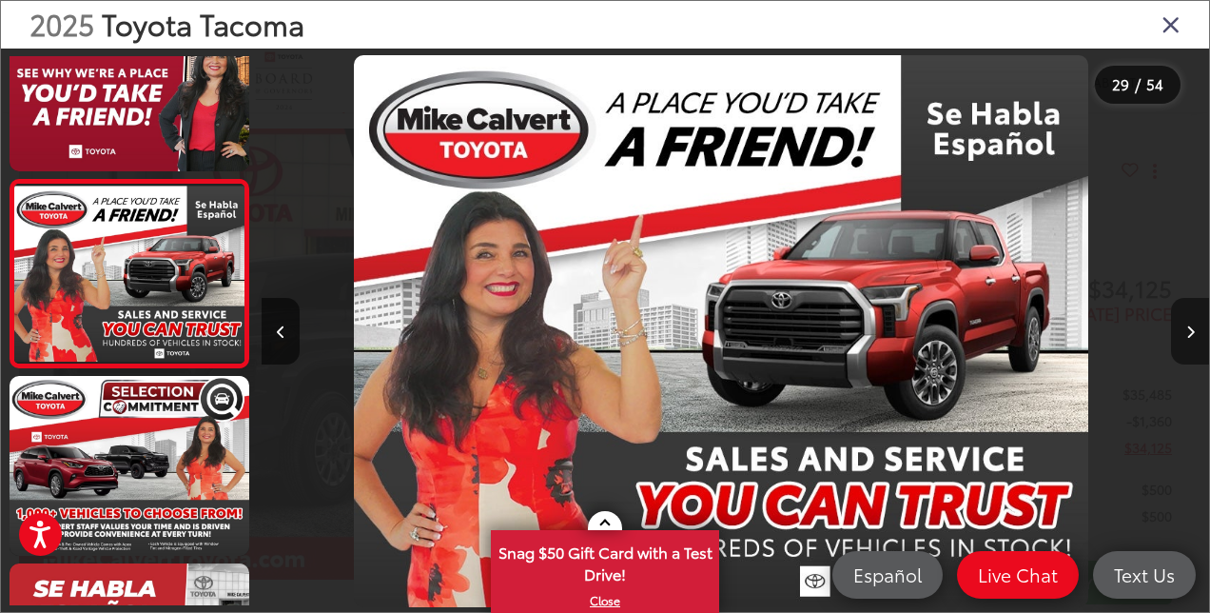
click at [1192, 322] on button "Next image" at bounding box center [1190, 331] width 38 height 67
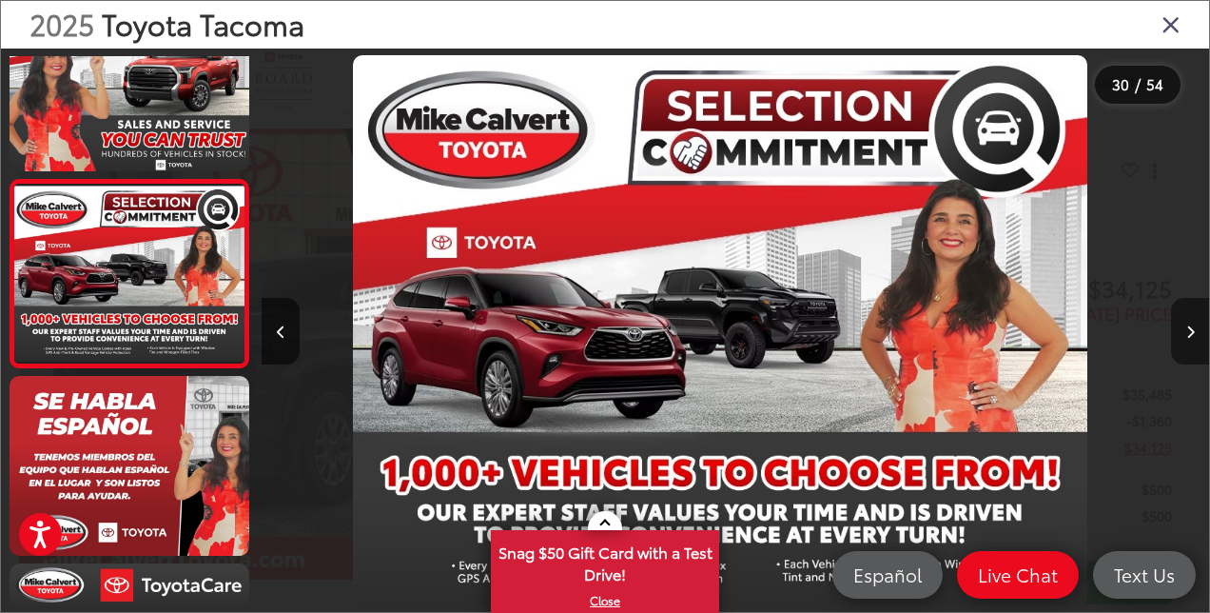
click at [1192, 322] on button "Next image" at bounding box center [1190, 331] width 38 height 67
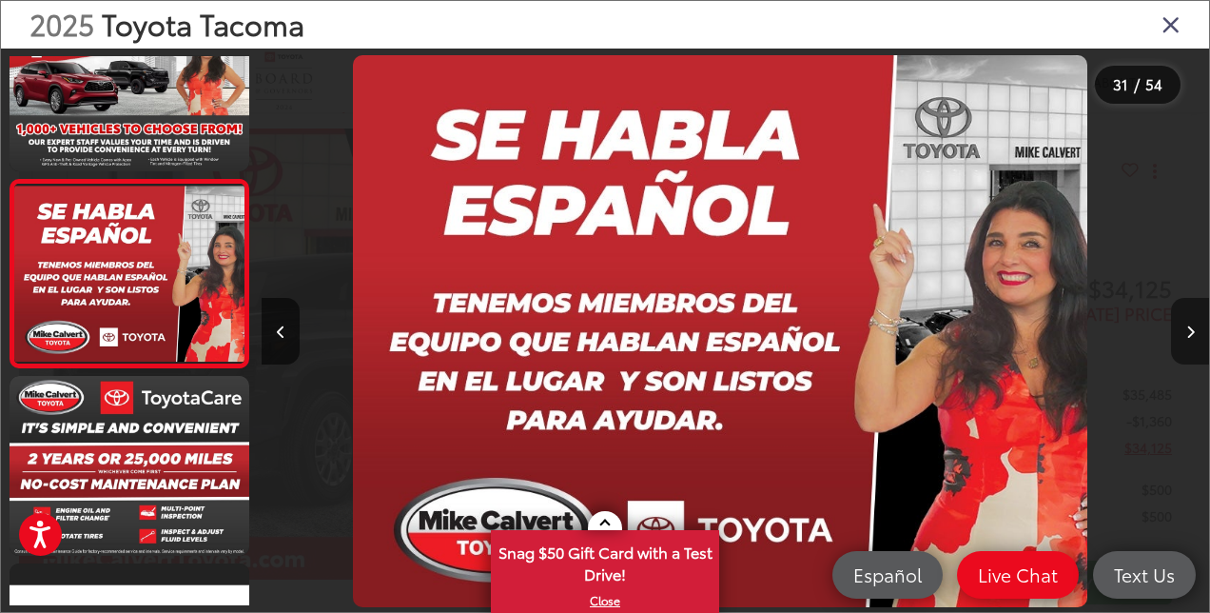
click at [1192, 322] on button "Next image" at bounding box center [1190, 331] width 38 height 67
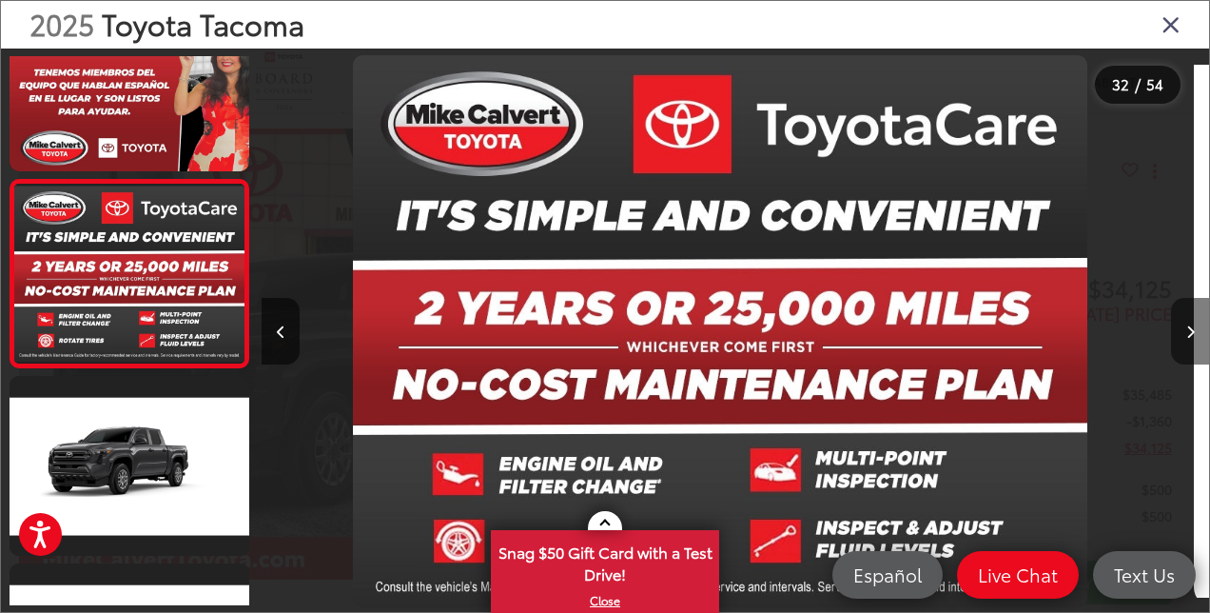
click at [1192, 322] on button "Next image" at bounding box center [1190, 331] width 38 height 67
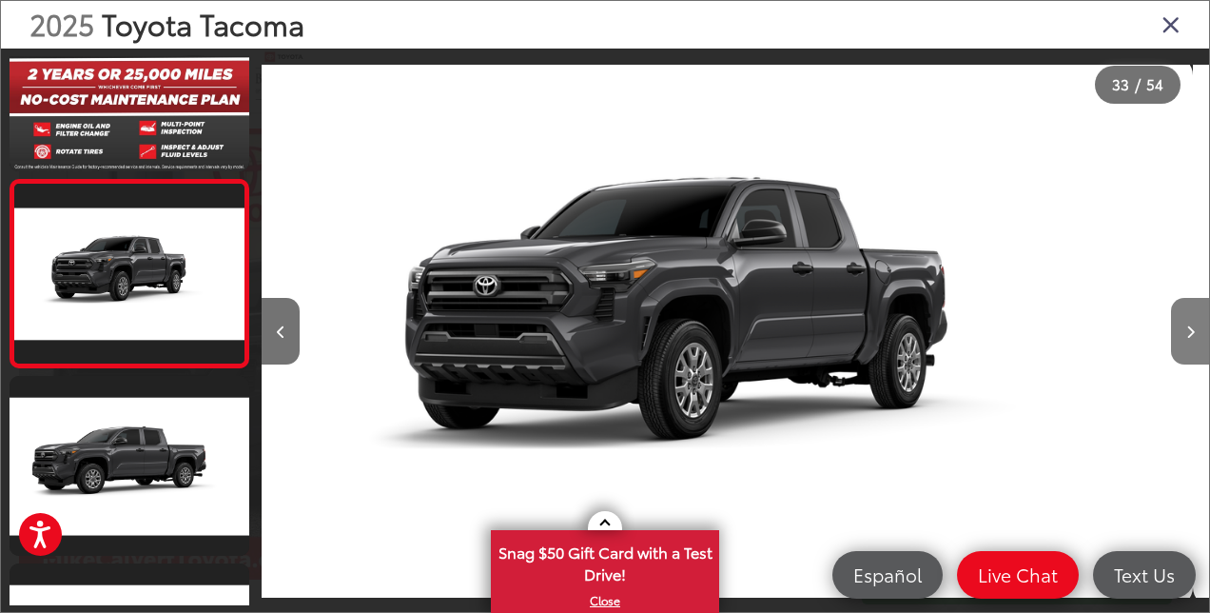
click at [1192, 322] on button "Next image" at bounding box center [1190, 331] width 38 height 67
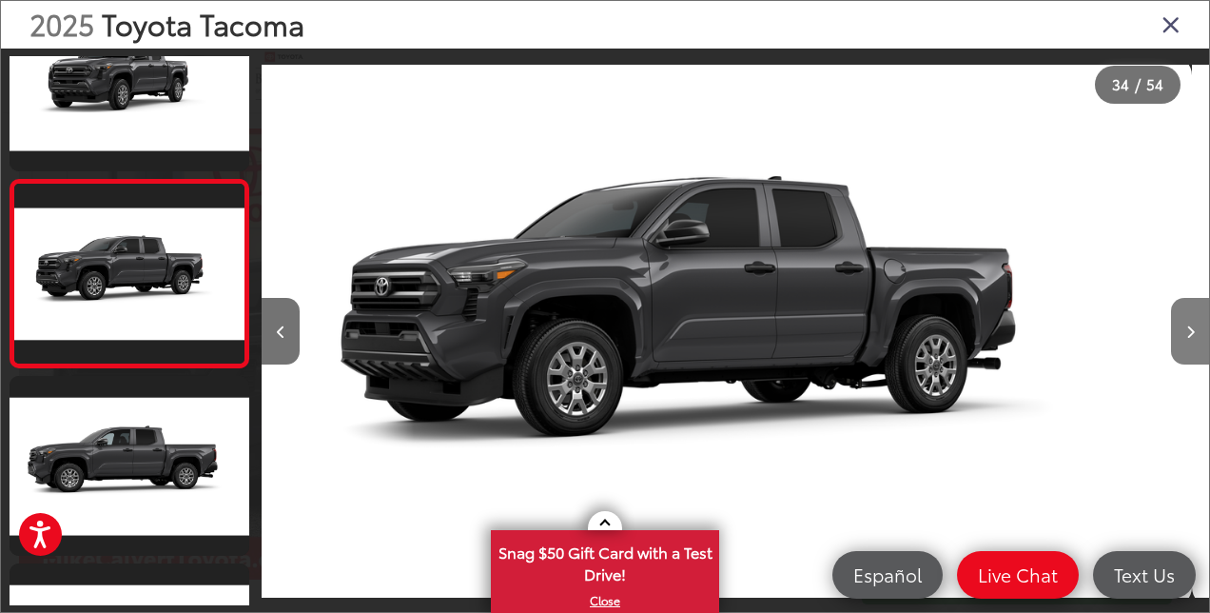
click at [1192, 322] on button "Next image" at bounding box center [1190, 331] width 38 height 67
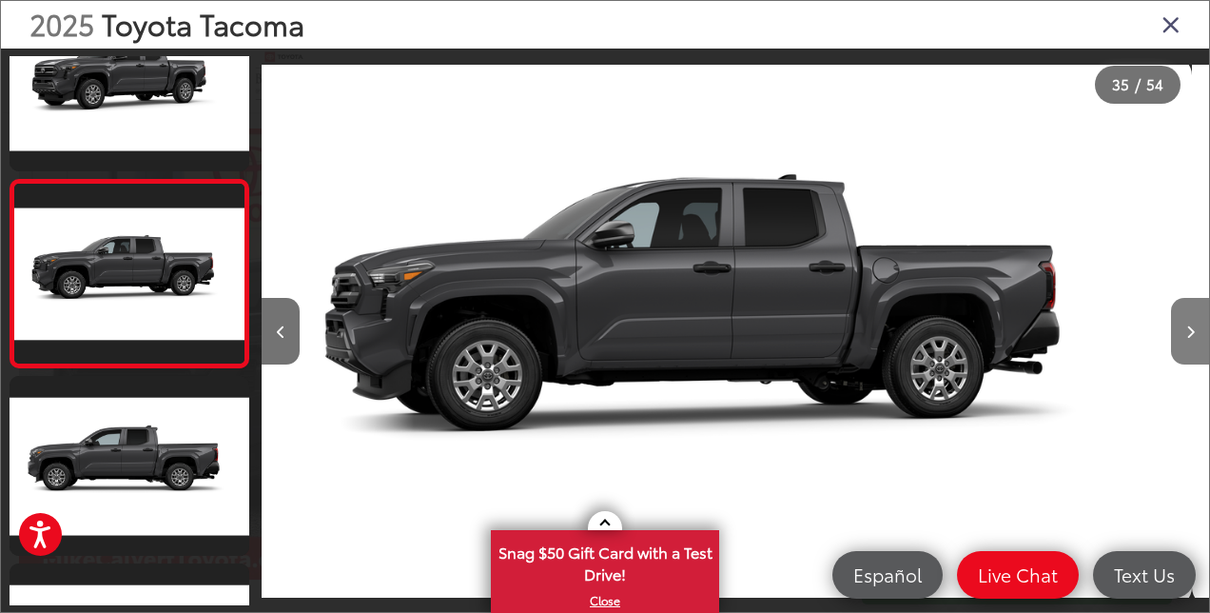
click at [1192, 322] on button "Next image" at bounding box center [1190, 331] width 38 height 67
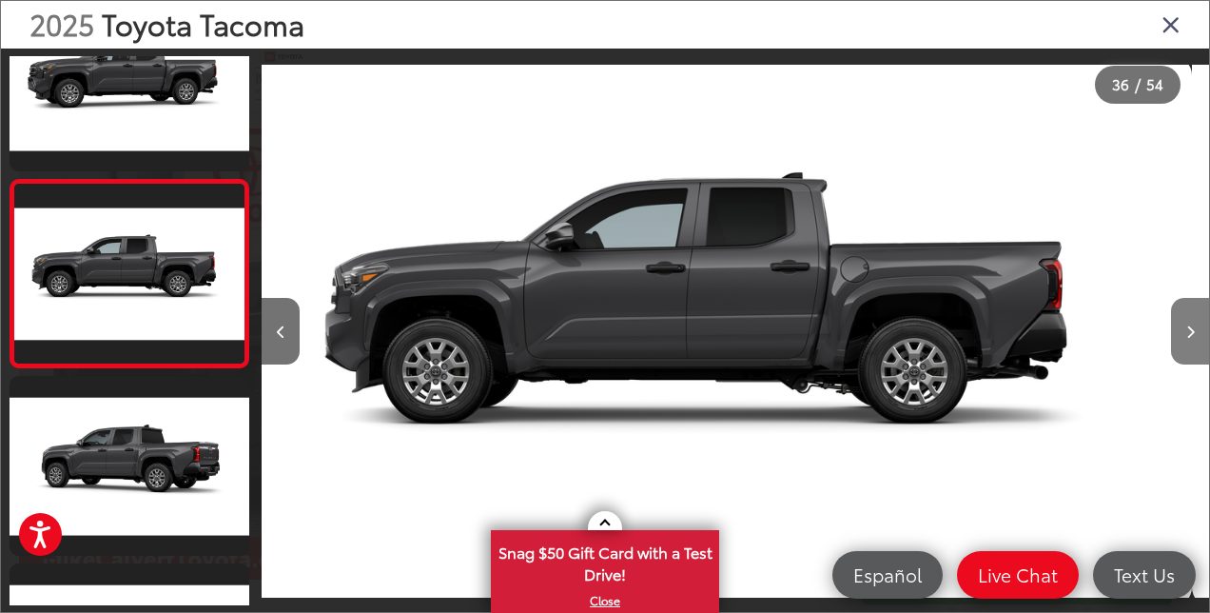
click at [1192, 322] on button "Next image" at bounding box center [1190, 331] width 38 height 67
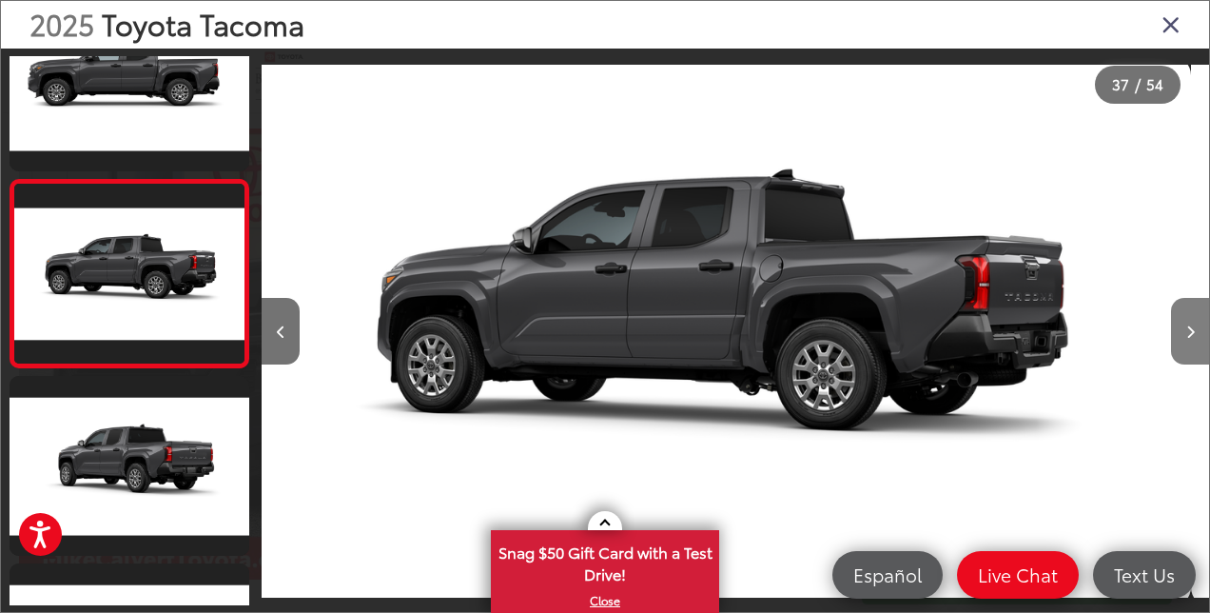
click at [1192, 322] on button "Next image" at bounding box center [1190, 331] width 38 height 67
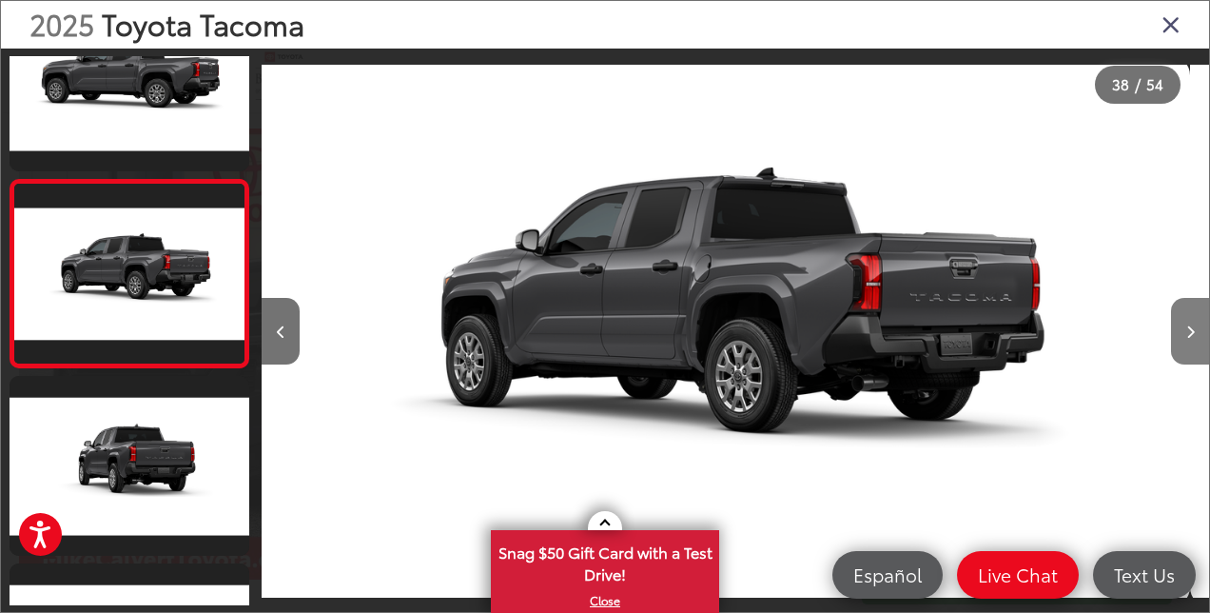
click at [1192, 322] on button "Next image" at bounding box center [1190, 331] width 38 height 67
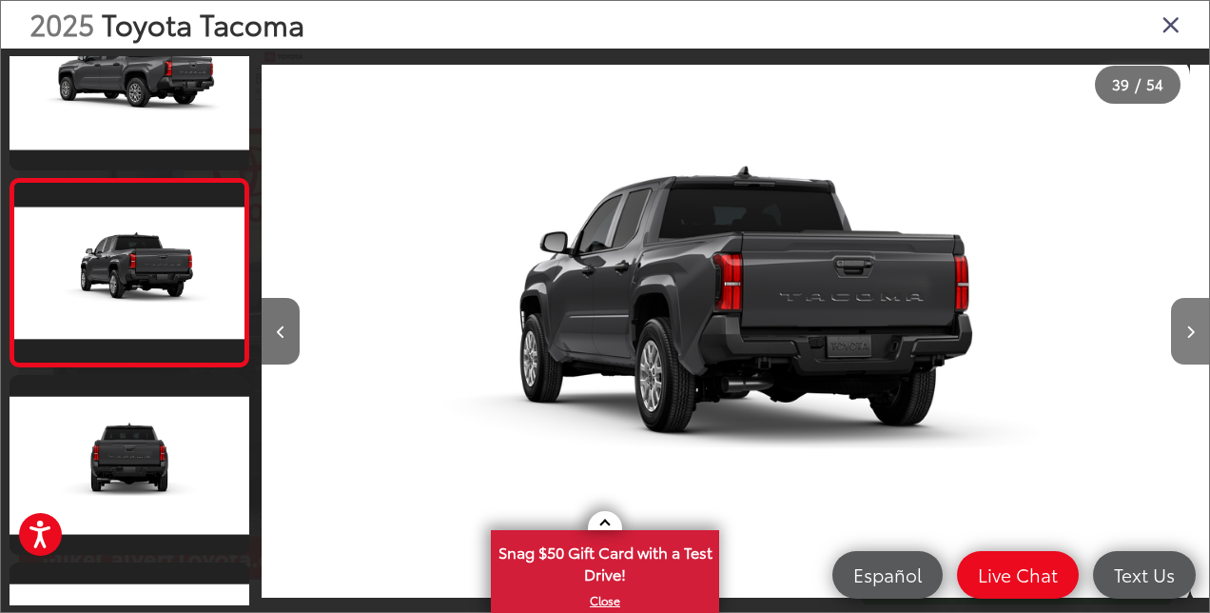
click at [1192, 322] on button "Next image" at bounding box center [1190, 331] width 38 height 67
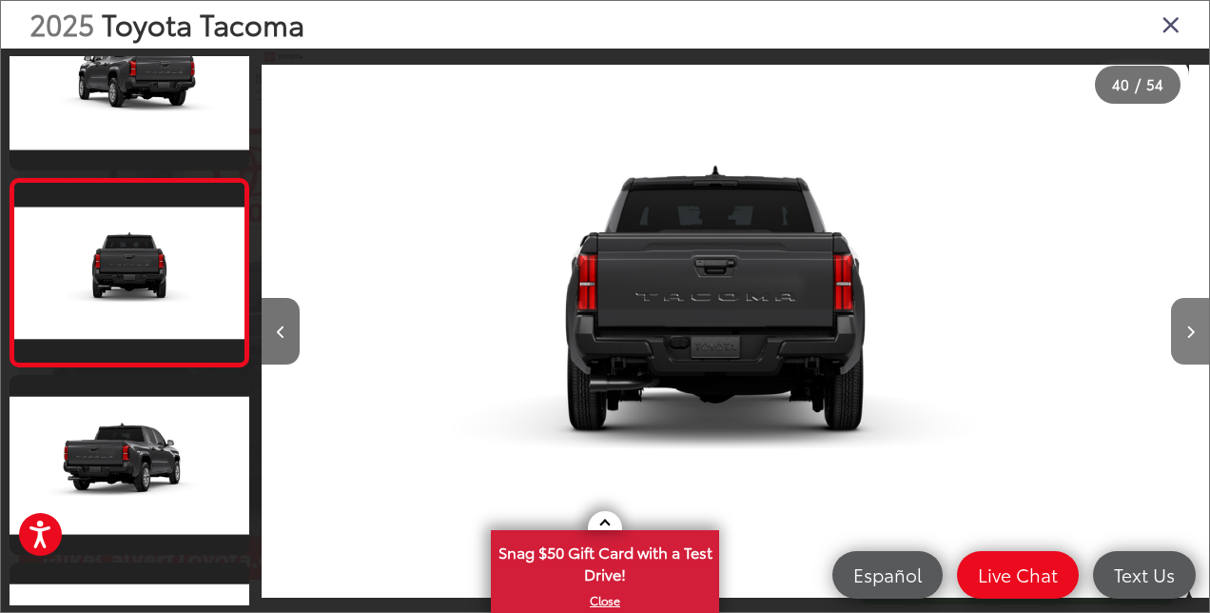
click at [1192, 322] on button "Next image" at bounding box center [1190, 331] width 38 height 67
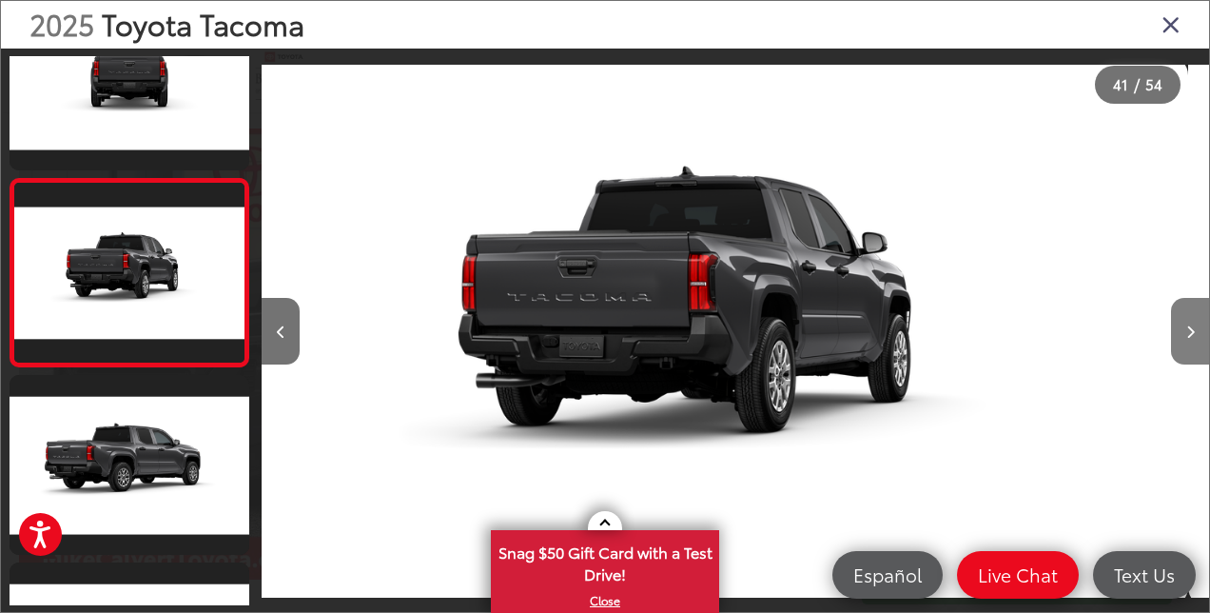
click at [1192, 322] on button "Next image" at bounding box center [1190, 331] width 38 height 67
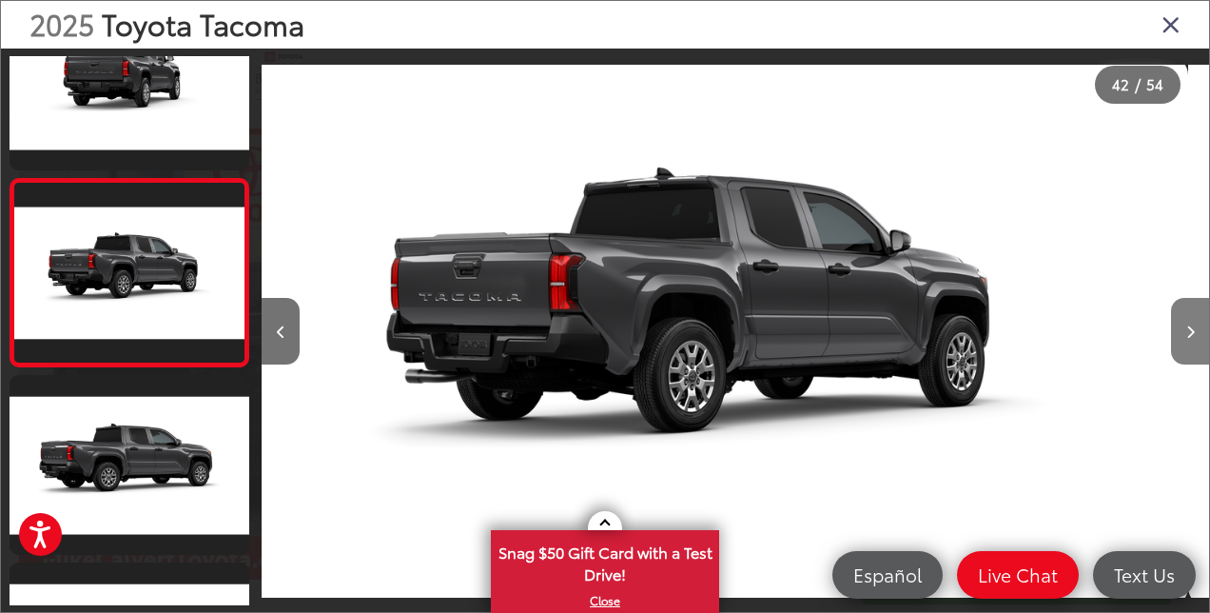
click at [1192, 322] on button "Next image" at bounding box center [1190, 331] width 38 height 67
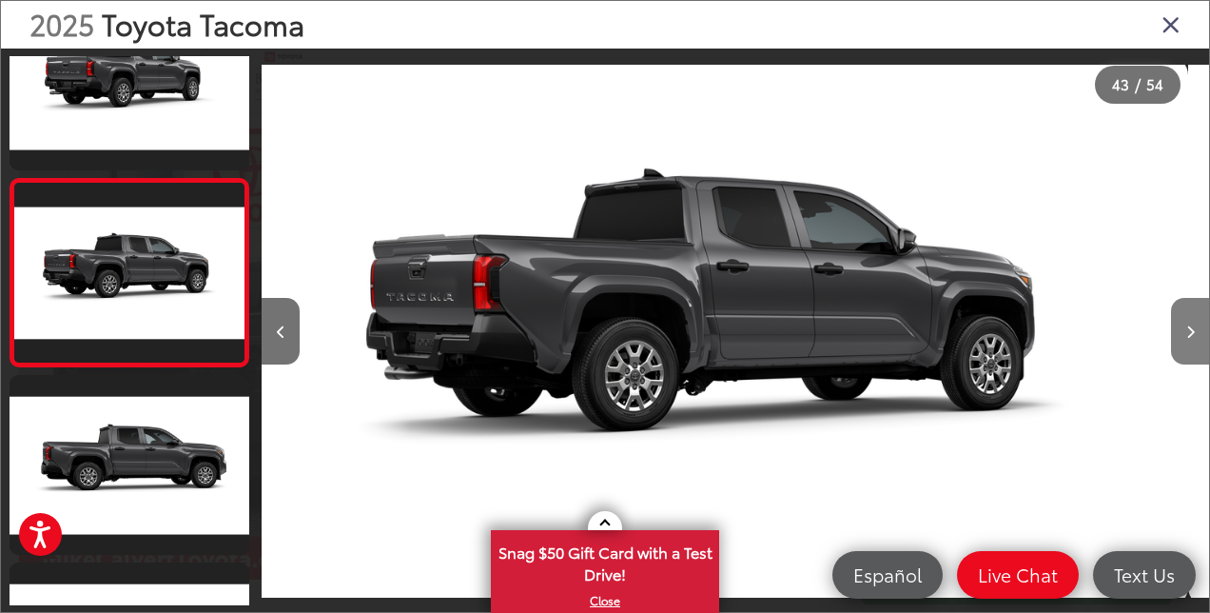
click at [1192, 322] on button "Next image" at bounding box center [1190, 331] width 38 height 67
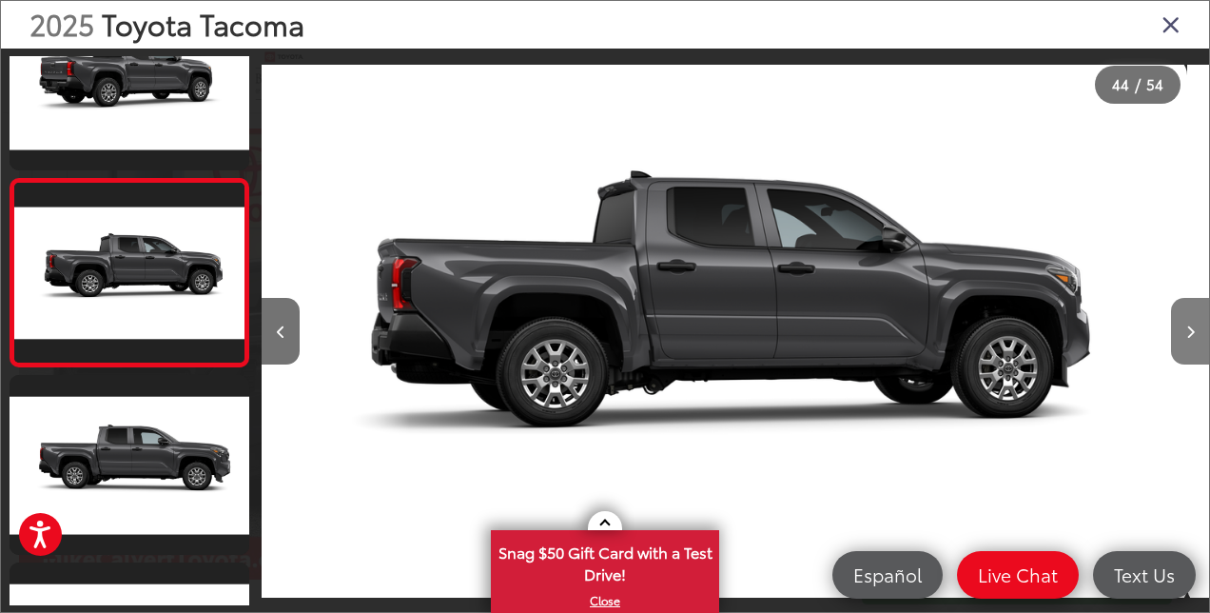
click at [1192, 322] on button "Next image" at bounding box center [1190, 331] width 38 height 67
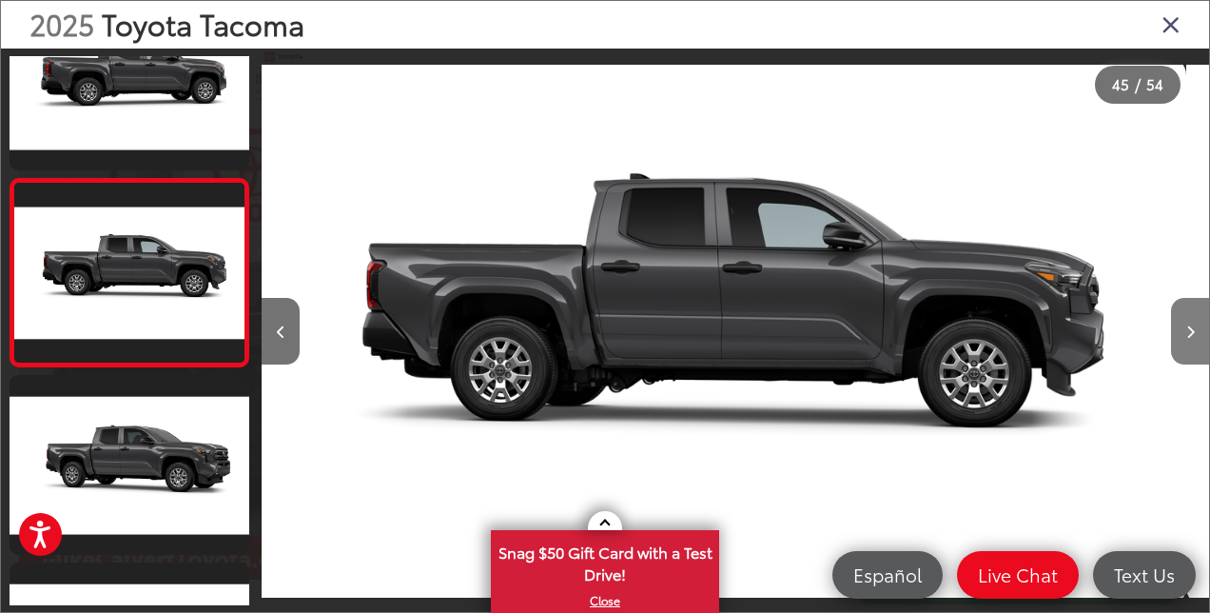
click at [1192, 322] on button "Next image" at bounding box center [1190, 331] width 38 height 67
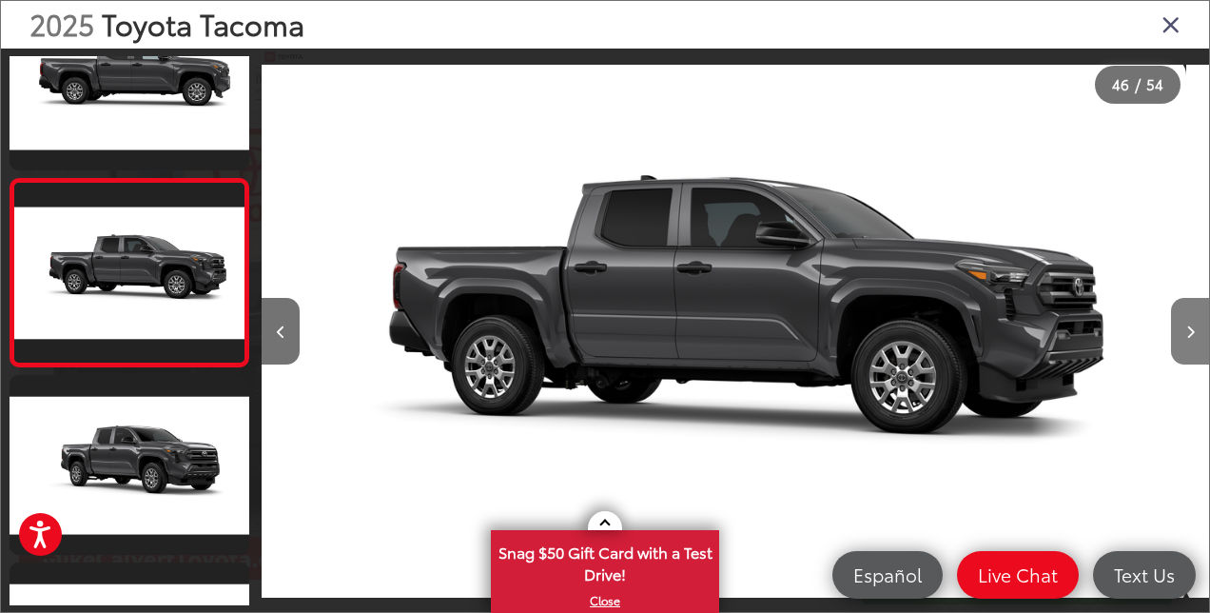
click at [1192, 322] on button "Next image" at bounding box center [1190, 331] width 38 height 67
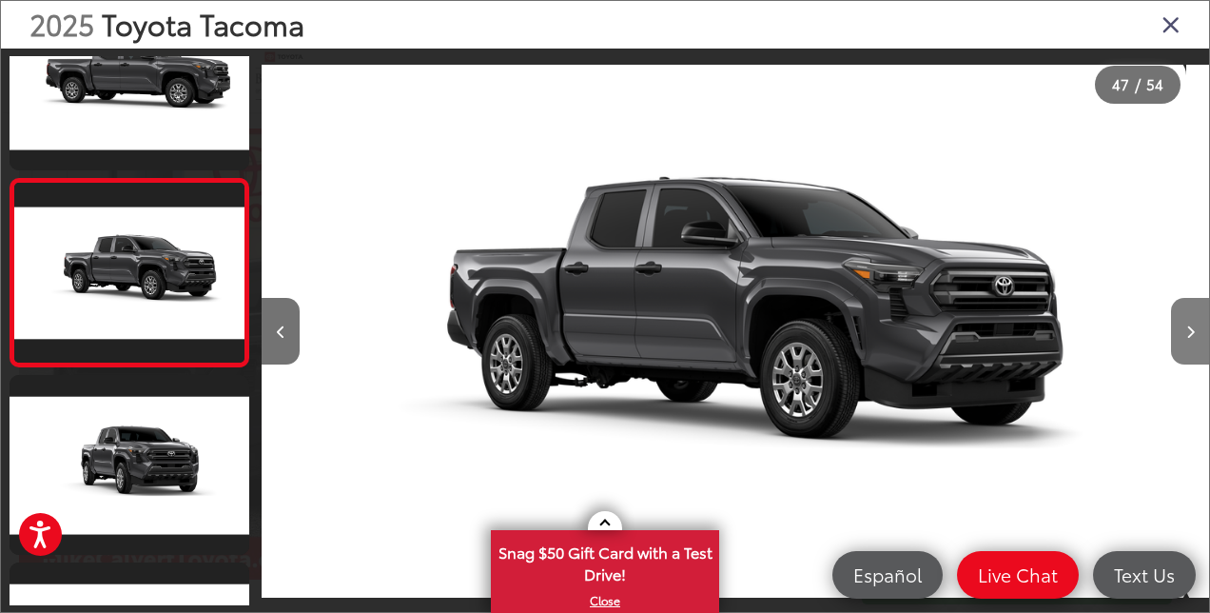
click at [1192, 322] on button "Next image" at bounding box center [1190, 331] width 38 height 67
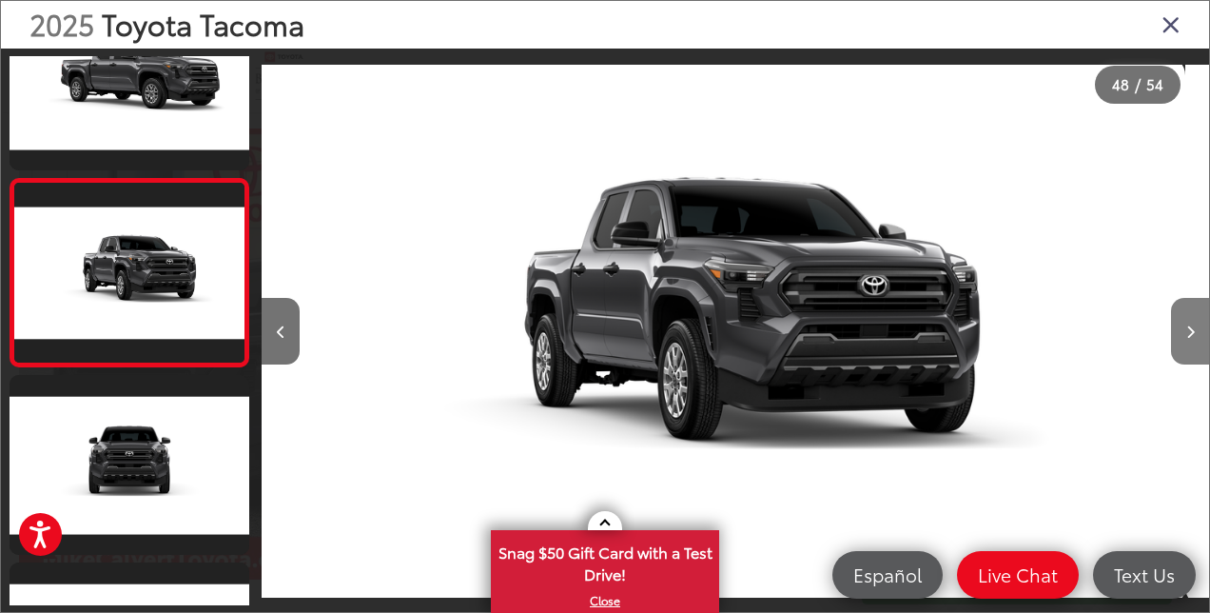
click at [1192, 322] on button "Next image" at bounding box center [1190, 331] width 38 height 67
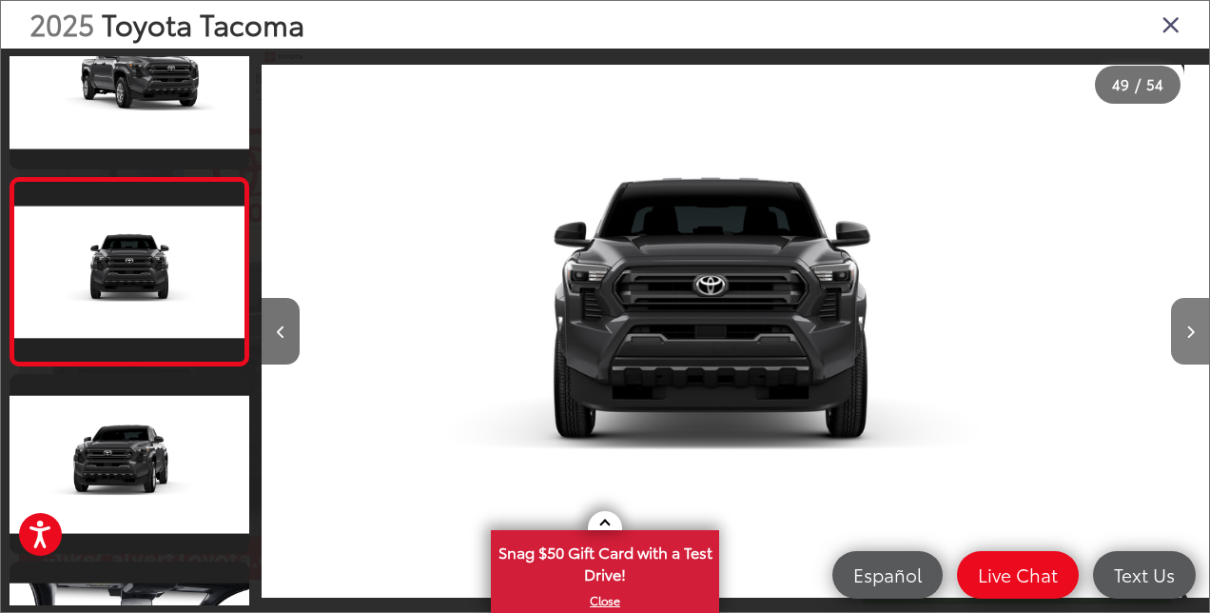
click at [1192, 322] on button "Next image" at bounding box center [1190, 331] width 38 height 67
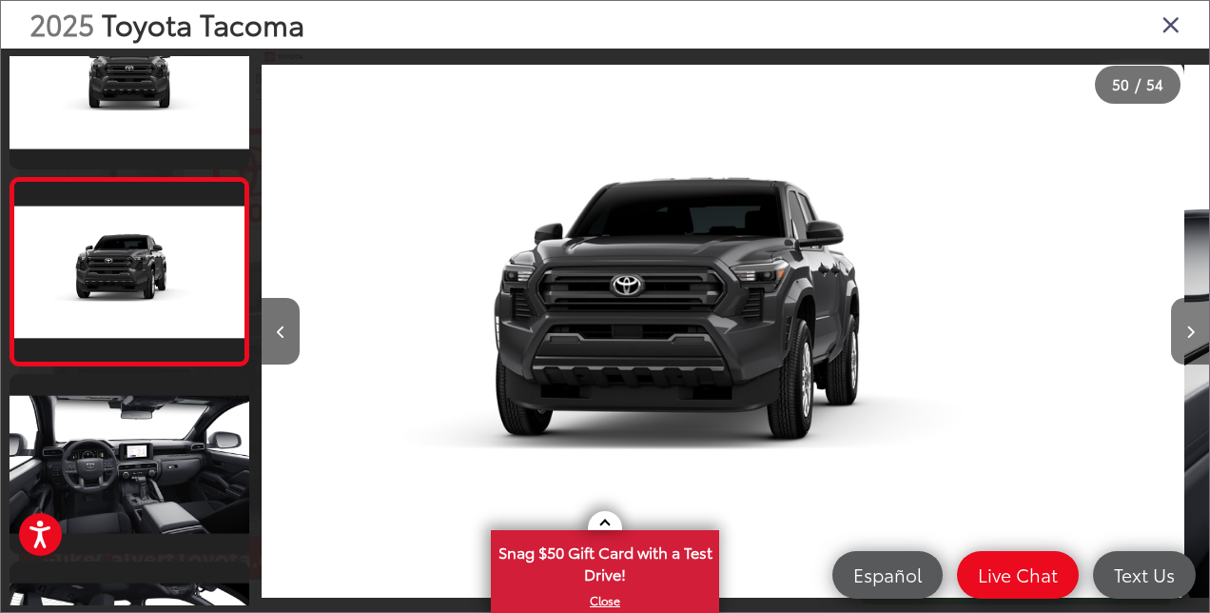
click at [1192, 322] on button "Next image" at bounding box center [1190, 331] width 38 height 67
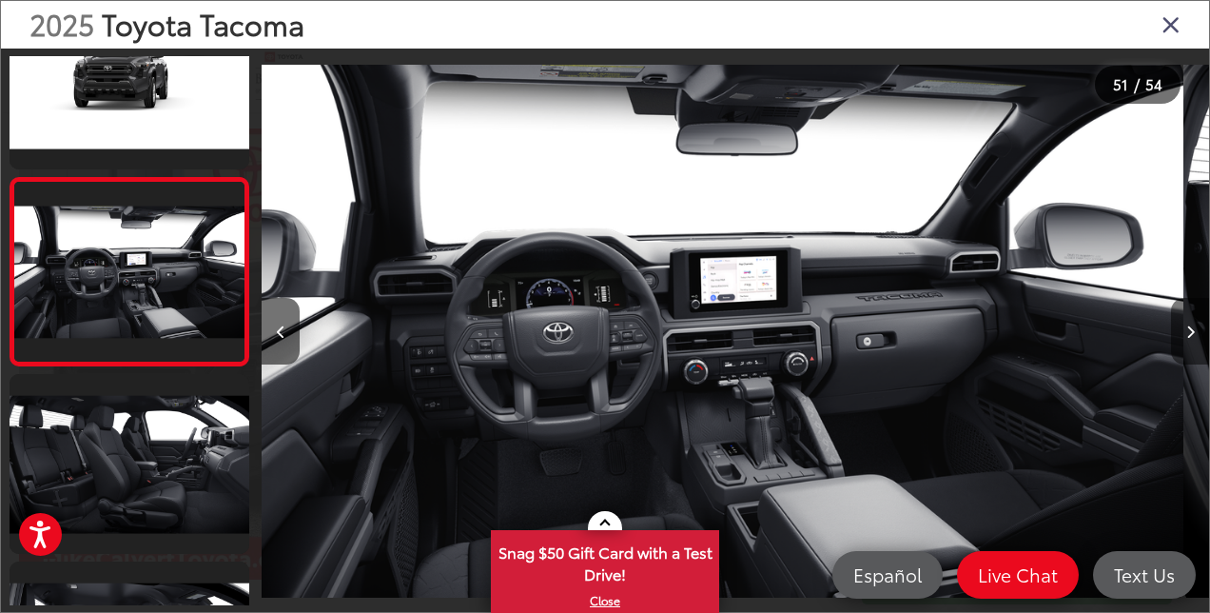
click at [1192, 322] on button "Next image" at bounding box center [1190, 331] width 38 height 67
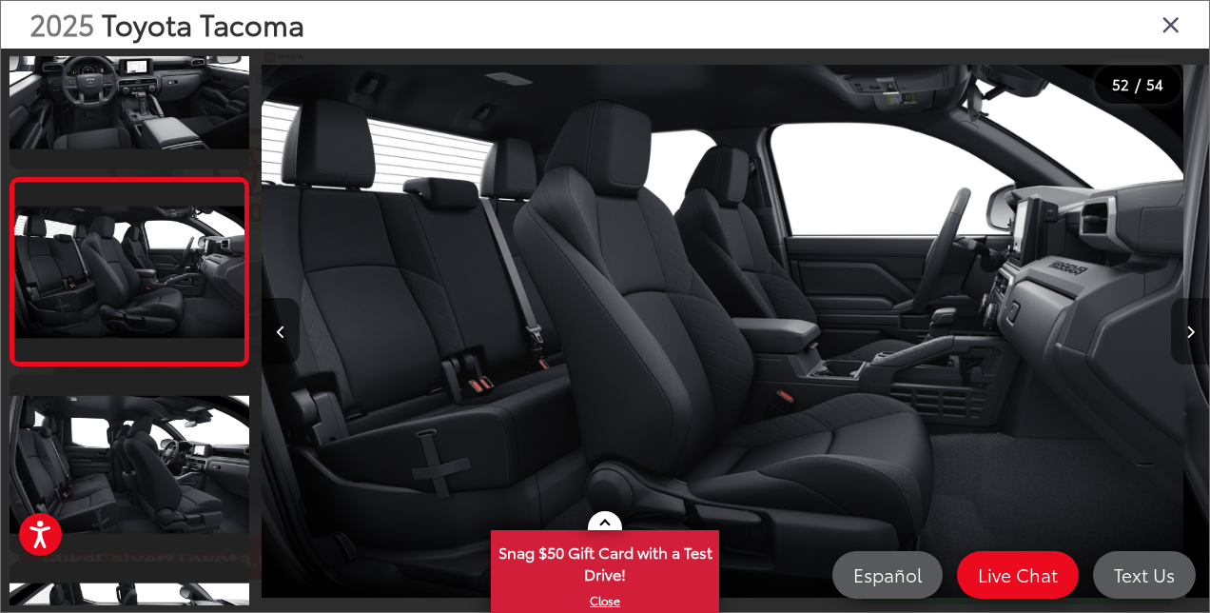
click at [1192, 322] on button "Next image" at bounding box center [1190, 331] width 38 height 67
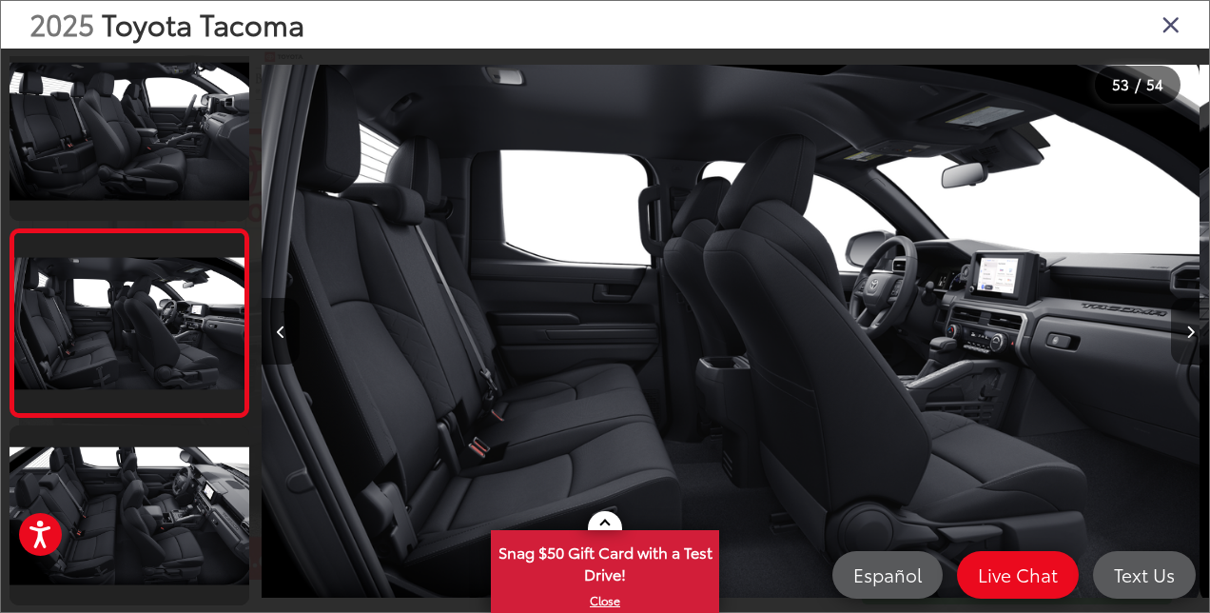
click at [1192, 322] on button "Next image" at bounding box center [1190, 331] width 38 height 67
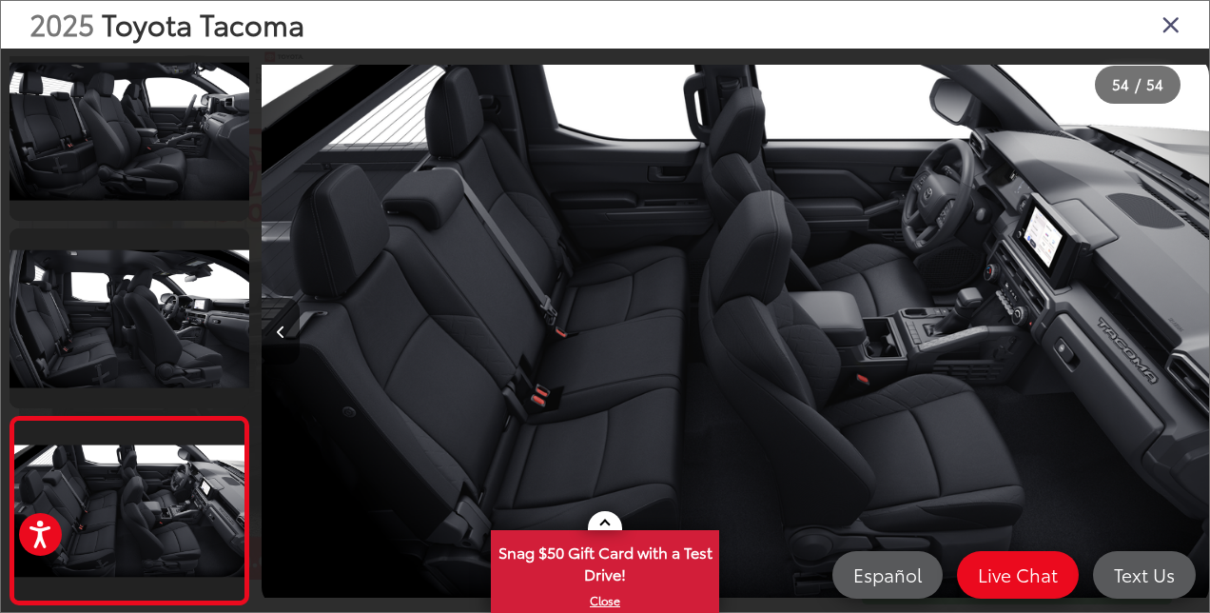
click at [1166, 29] on icon "Close gallery" at bounding box center [1170, 23] width 19 height 25
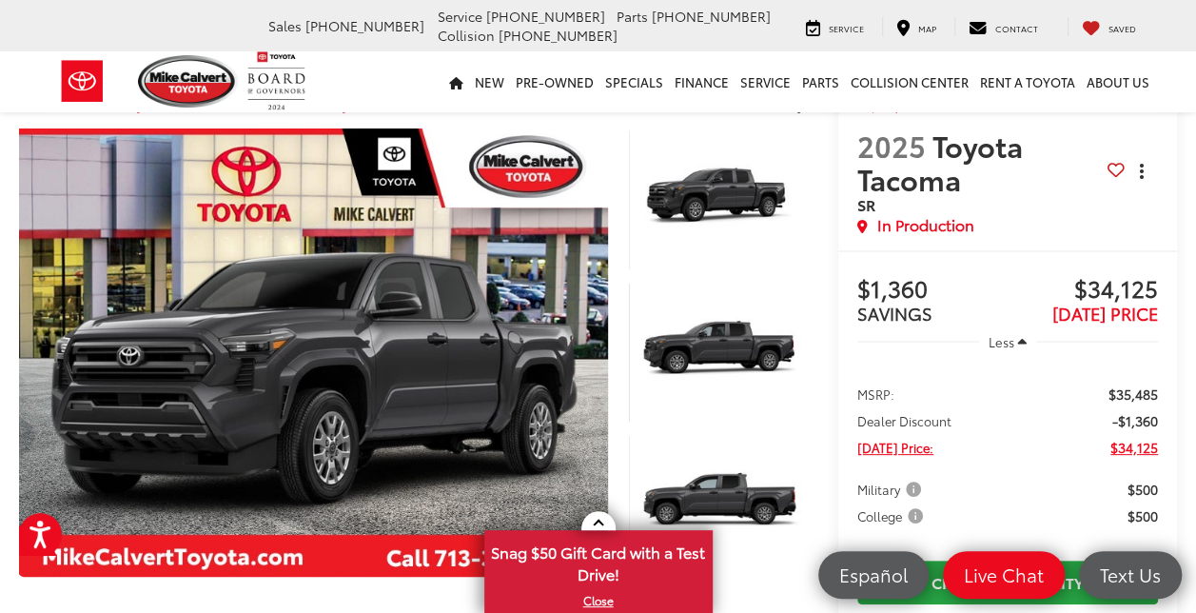
click at [1141, 172] on icon "dropdown dots" at bounding box center [1140, 171] width 4 height 4
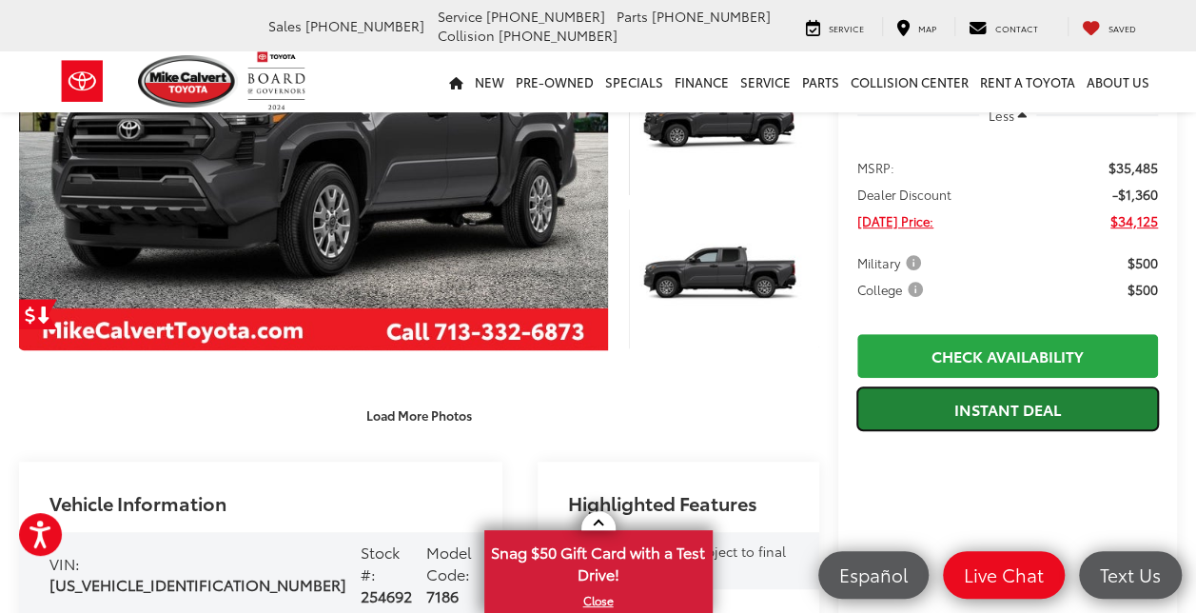
click at [1022, 410] on link "Instant Deal" at bounding box center [1007, 408] width 301 height 43
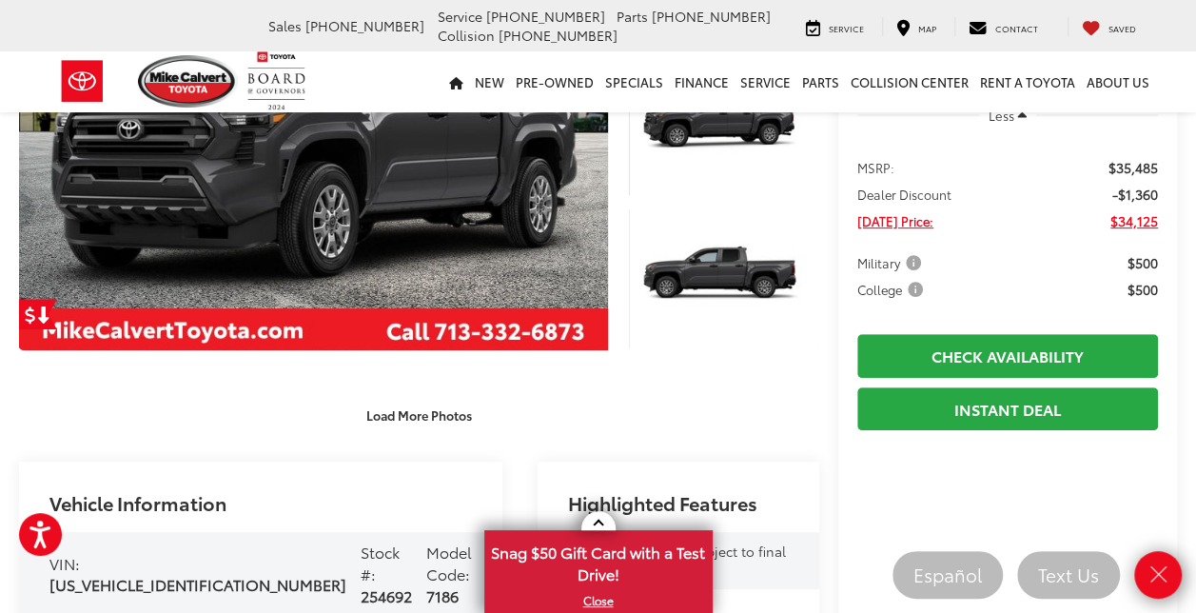
click at [670, 379] on div "Load More Photos" at bounding box center [419, 405] width 800 height 53
click at [649, 413] on div "Load More Photos" at bounding box center [419, 415] width 800 height 33
click at [1157, 580] on icon "Close" at bounding box center [1157, 574] width 27 height 27
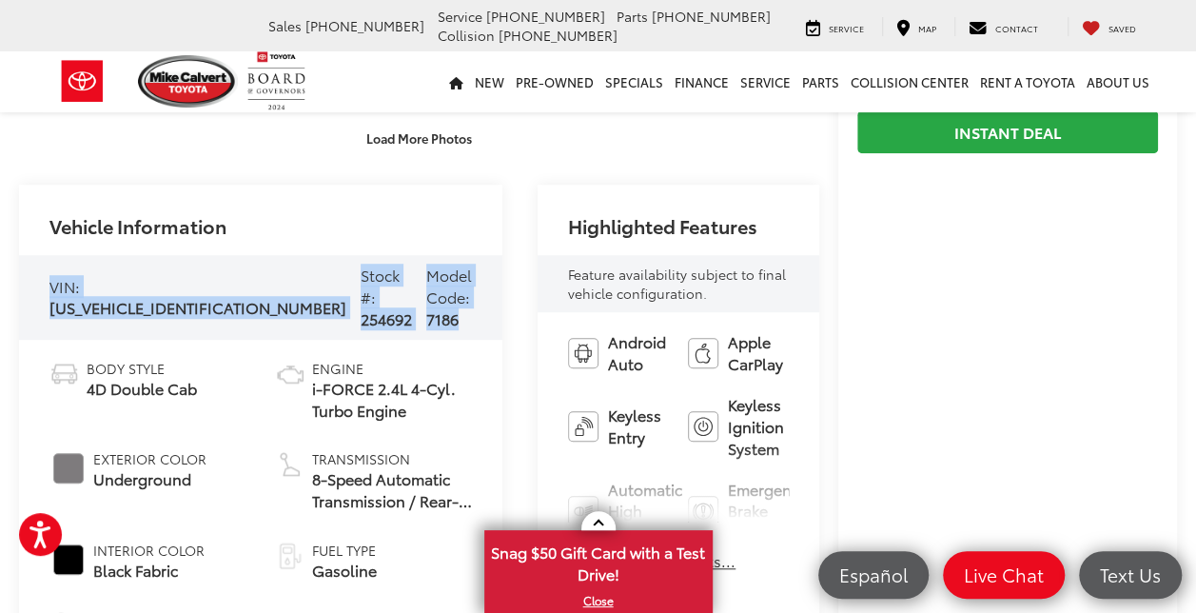
drag, startPoint x: 48, startPoint y: 282, endPoint x: 340, endPoint y: 327, distance: 295.4
click at [340, 327] on div "VIN: [US_VEHICLE_IDENTIFICATION_NUMBER] Stock #: 254692 Model Code: 7186" at bounding box center [260, 297] width 483 height 84
copy div "VIN: [US_VEHICLE_IDENTIFICATION_NUMBER] Stock #: 254692 Model Code: 7186"
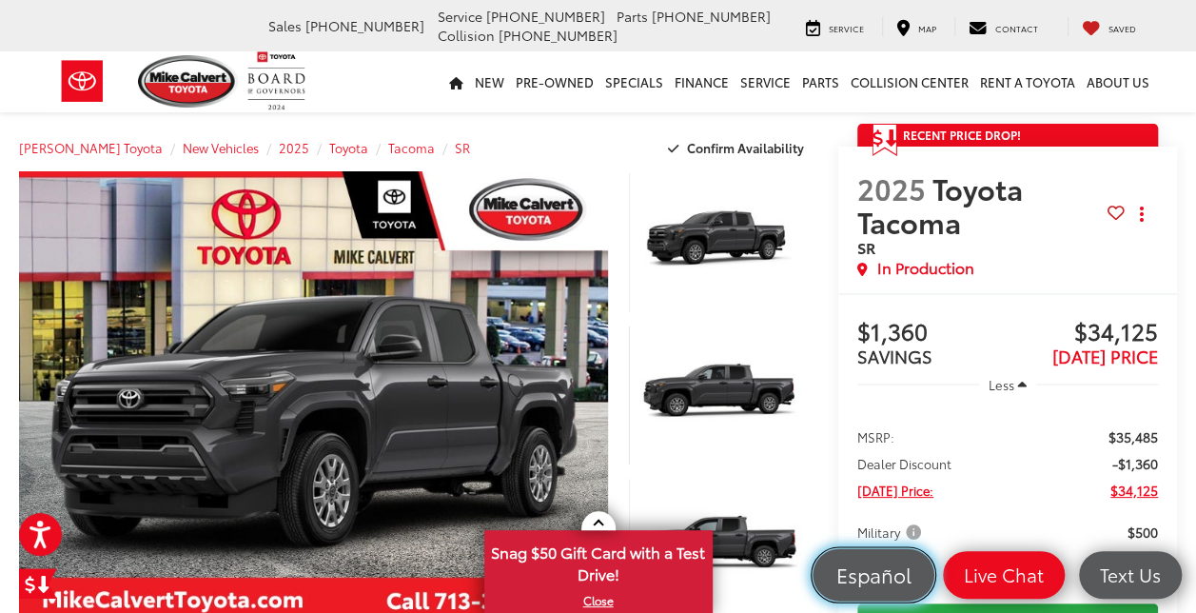
click at [885, 569] on span "Español" at bounding box center [873, 574] width 96 height 27
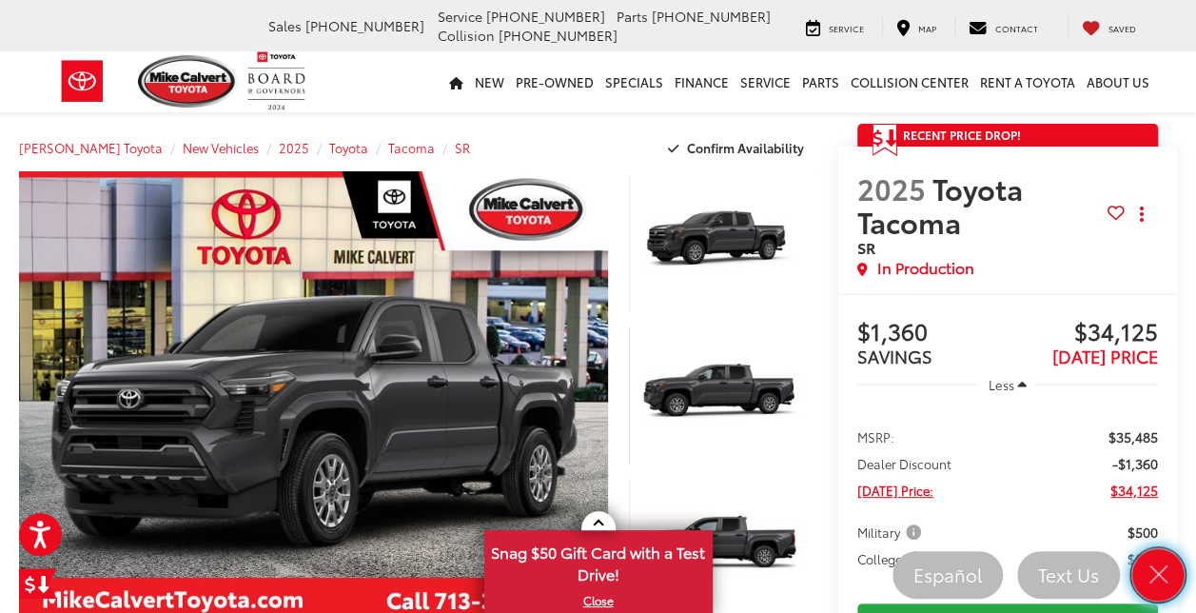
click at [1168, 580] on icon "Close" at bounding box center [1157, 574] width 27 height 27
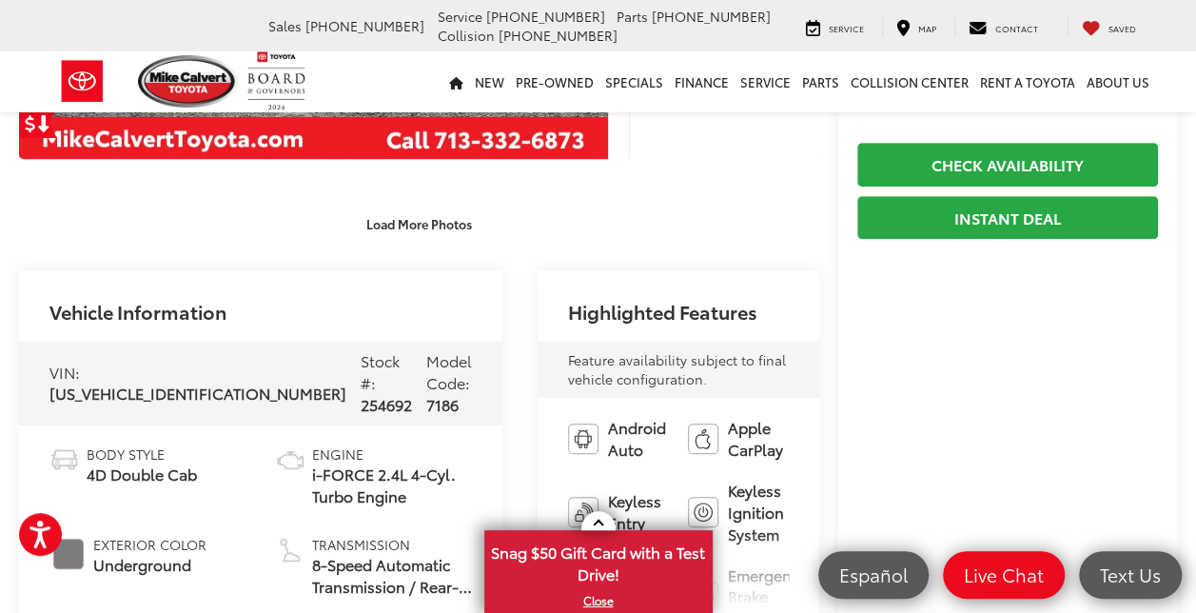
scroll to position [511, 0]
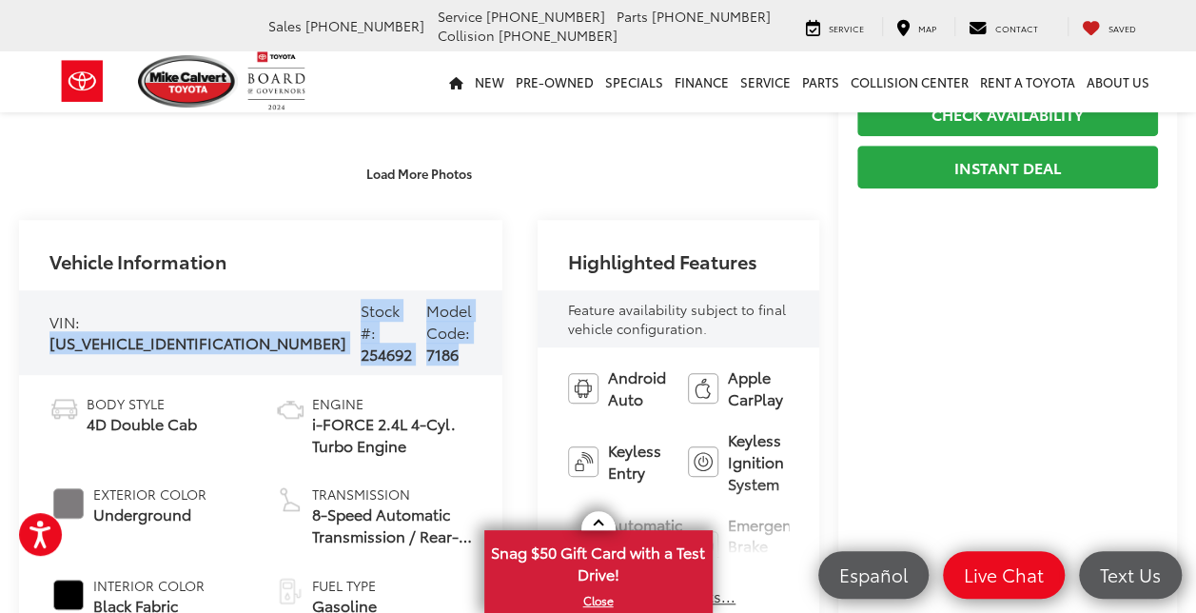
drag, startPoint x: 45, startPoint y: 344, endPoint x: 346, endPoint y: 357, distance: 301.8
click at [346, 357] on div "VIN: [US_VEHICLE_IDENTIFICATION_NUMBER] Stock #: 254692 Model Code: 7186" at bounding box center [260, 332] width 483 height 84
copy div "[US_VEHICLE_IDENTIFICATION_NUMBER] Stock #: 254692 Model Code: 7186"
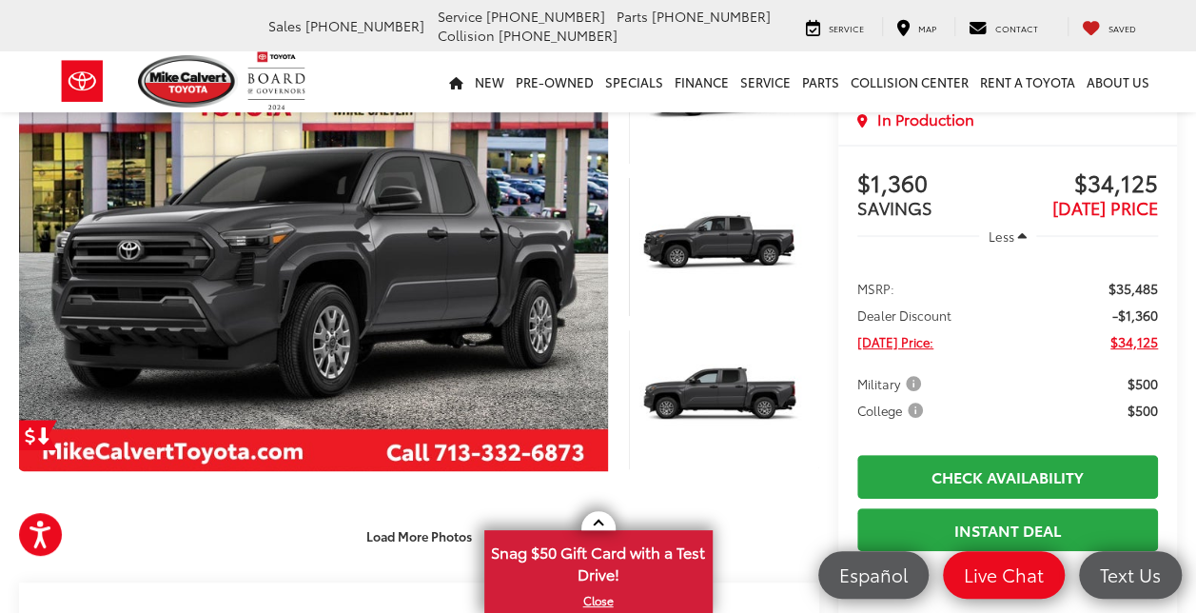
scroll to position [160, 0]
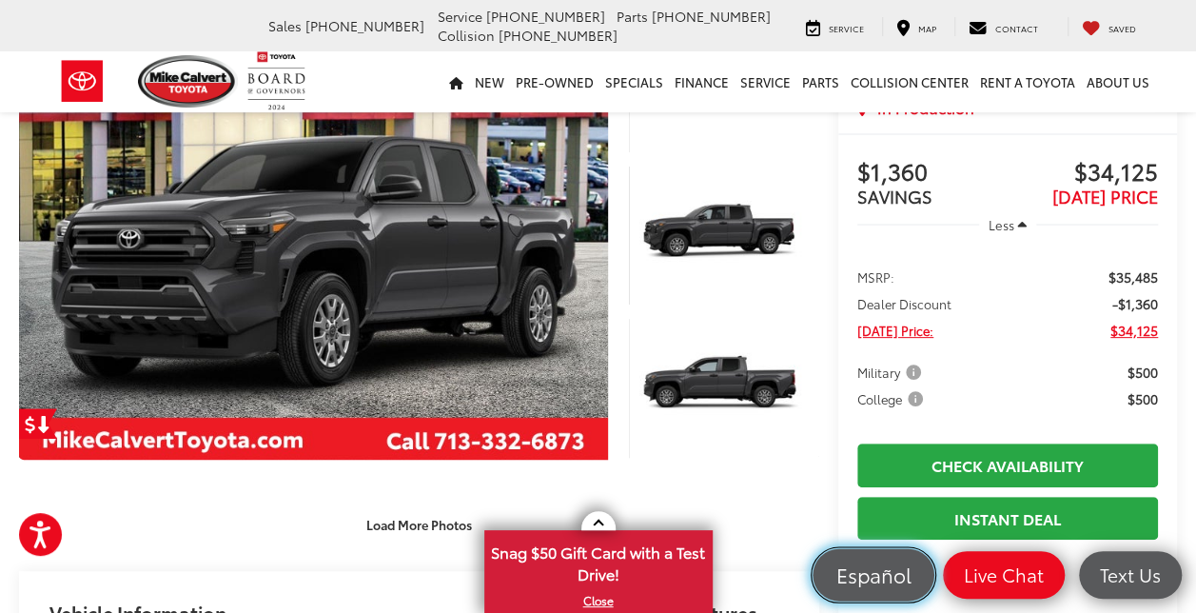
click at [869, 580] on span "Español" at bounding box center [873, 574] width 96 height 27
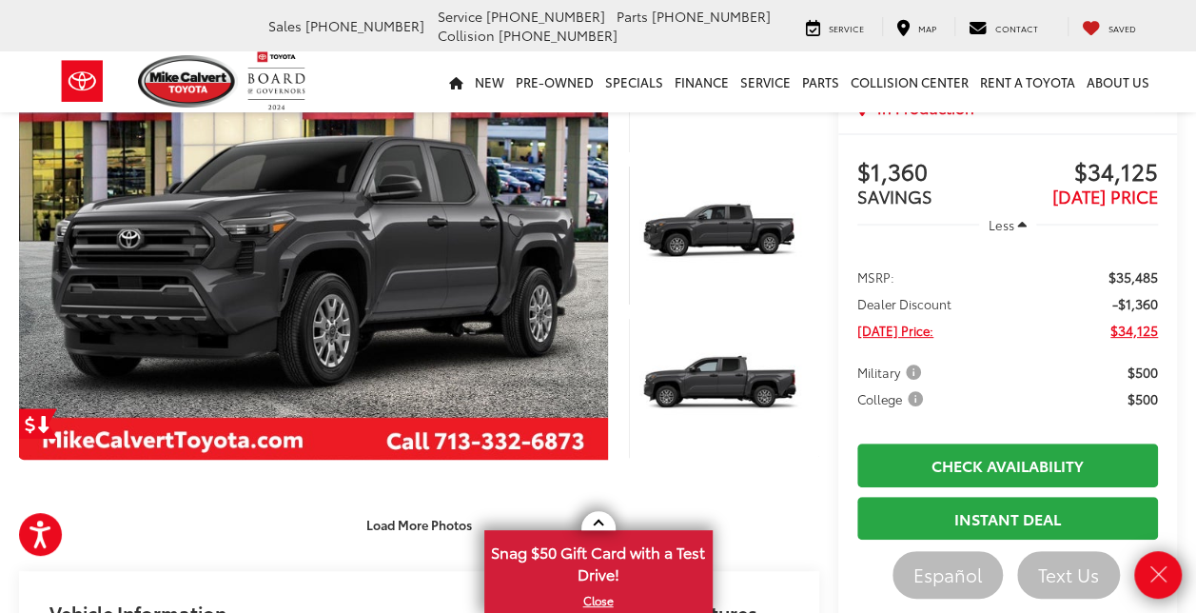
click at [611, 478] on div "1 / 54" at bounding box center [419, 276] width 800 height 530
click at [1157, 575] on icon "Close" at bounding box center [1157, 574] width 27 height 27
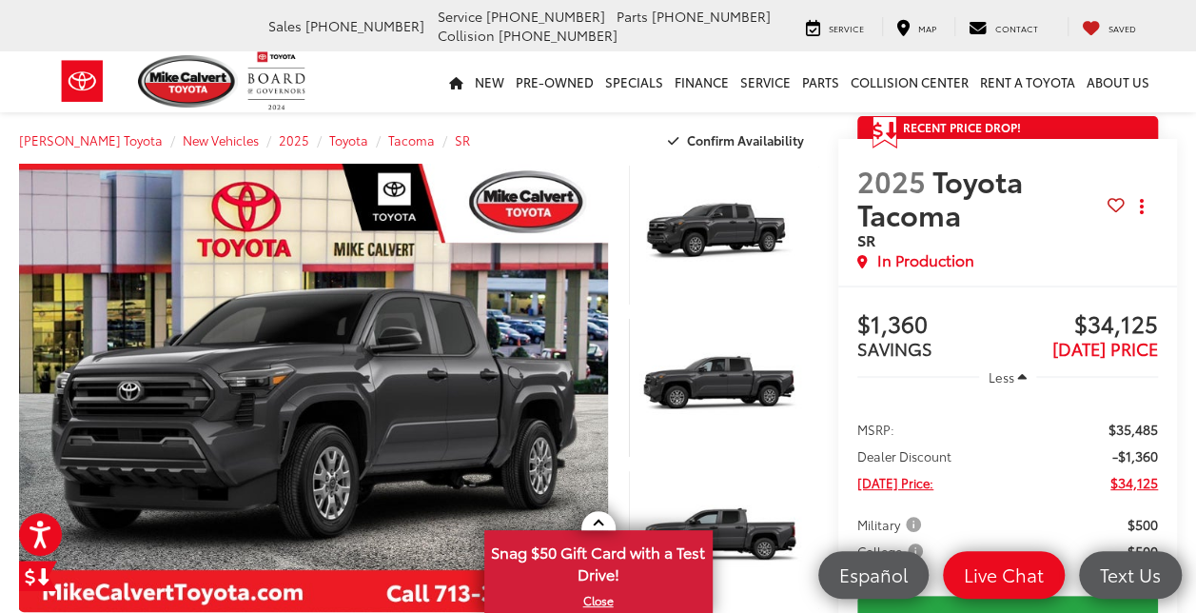
scroll to position [47, 0]
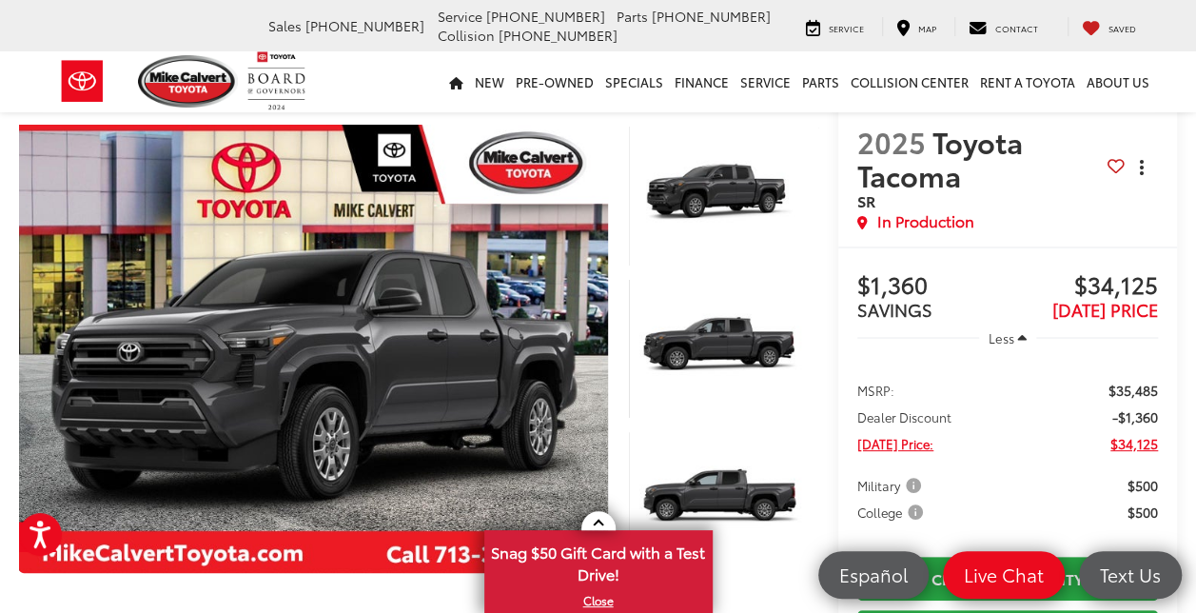
click at [1139, 164] on span "dropdown dots" at bounding box center [1140, 167] width 4 height 15
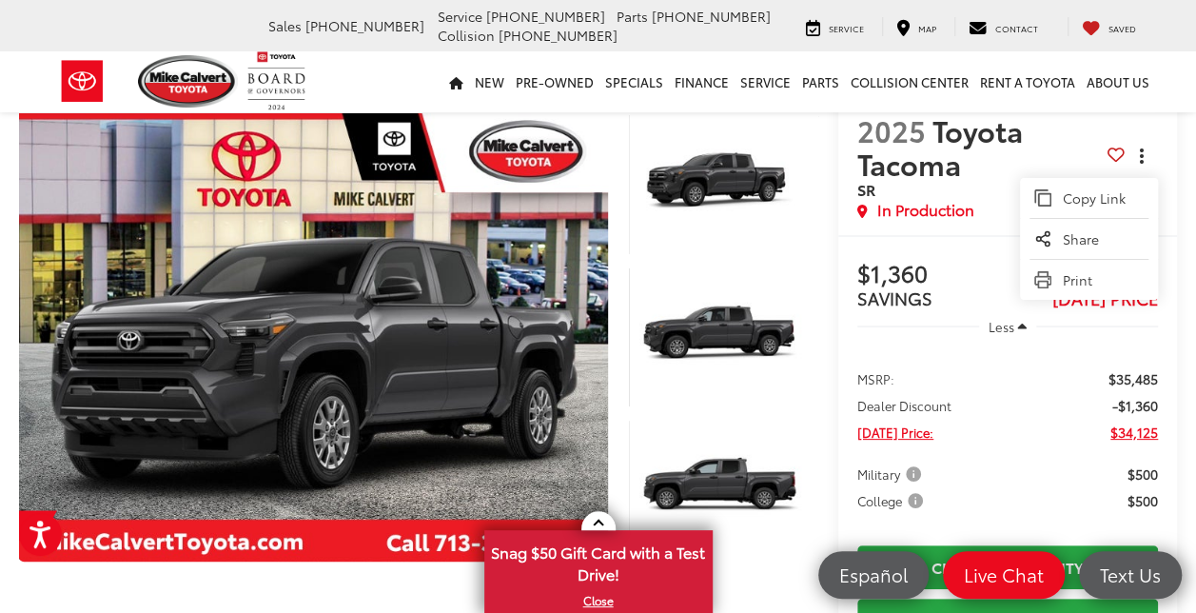
scroll to position [0, 0]
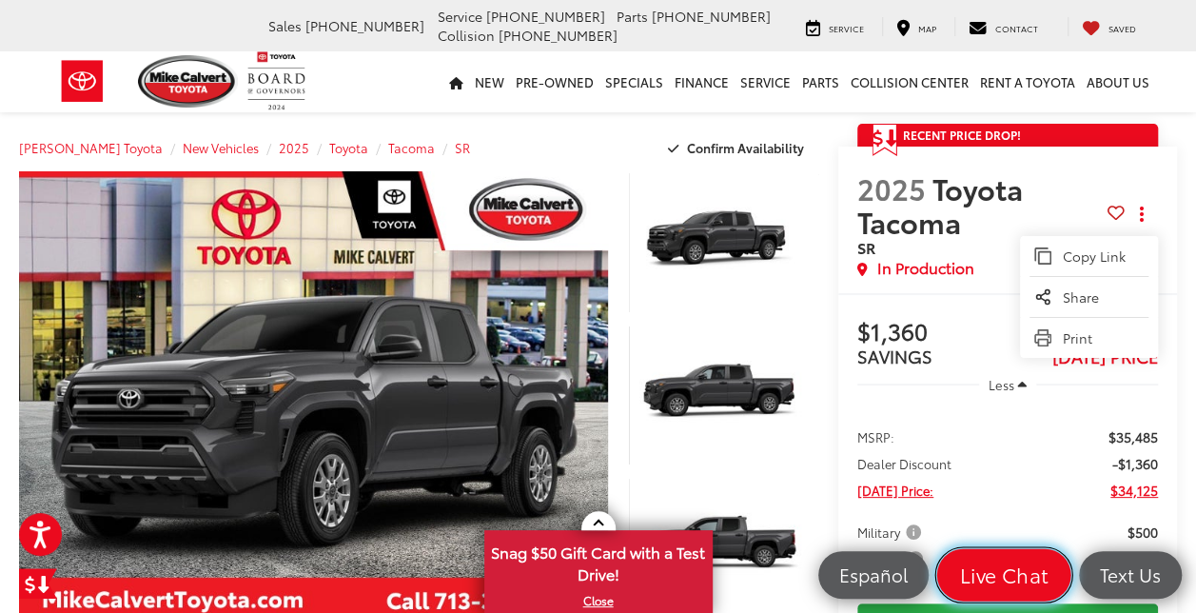
click at [1012, 571] on span "Live Chat" at bounding box center [1003, 574] width 108 height 27
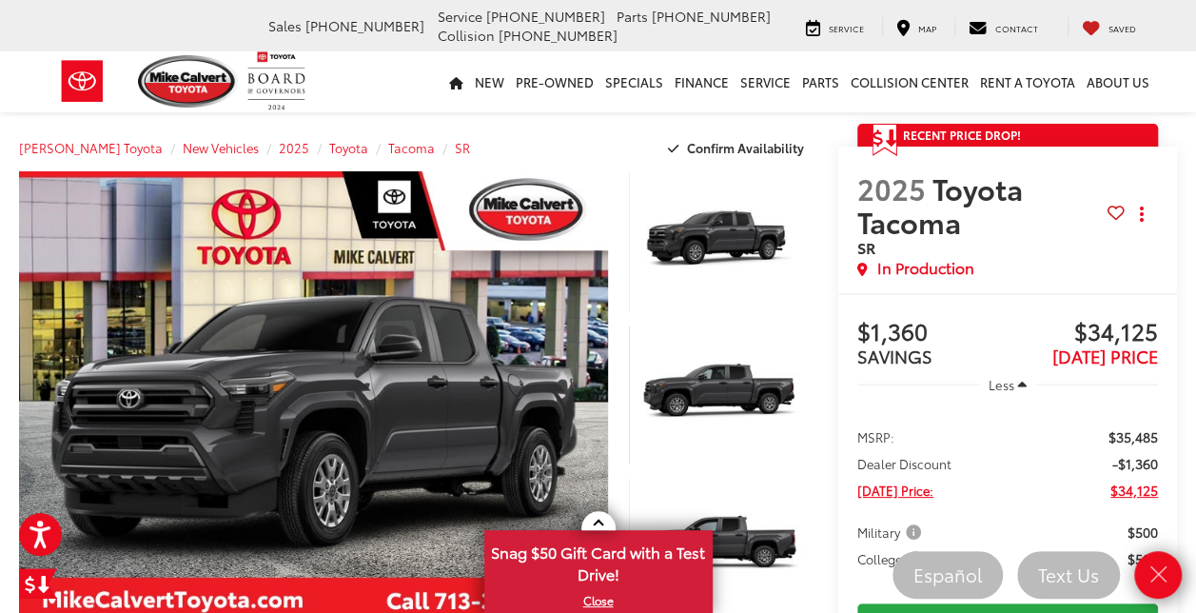
click at [161, 23] on div "[PERSON_NAME] Toyota Sales [PHONE_NUMBER] Service [PHONE_NUMBER] Parts [PHONE_N…" at bounding box center [598, 25] width 1113 height 51
